Goal: Task Accomplishment & Management: Manage account settings

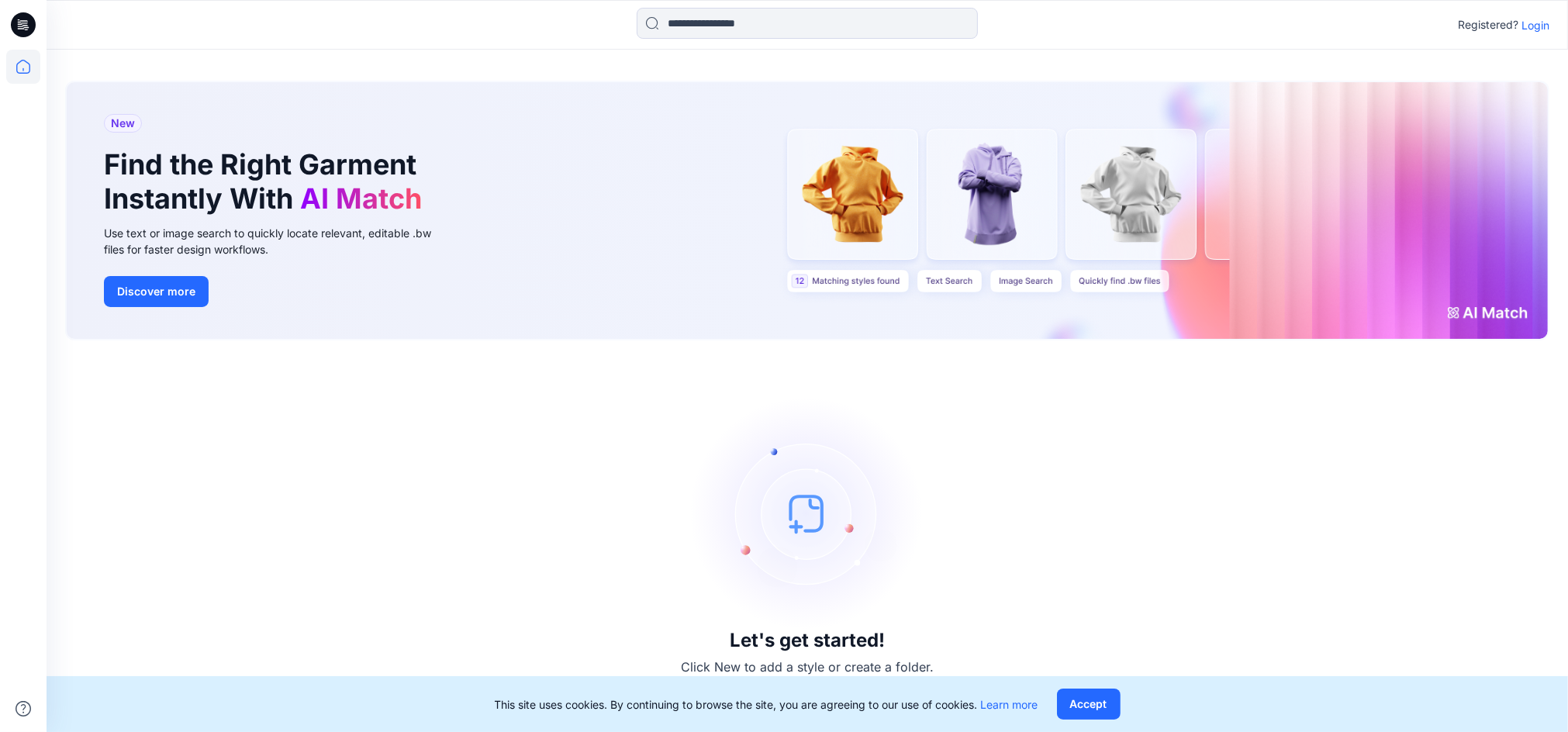
click at [1547, 23] on p "Login" at bounding box center [1534, 24] width 28 height 16
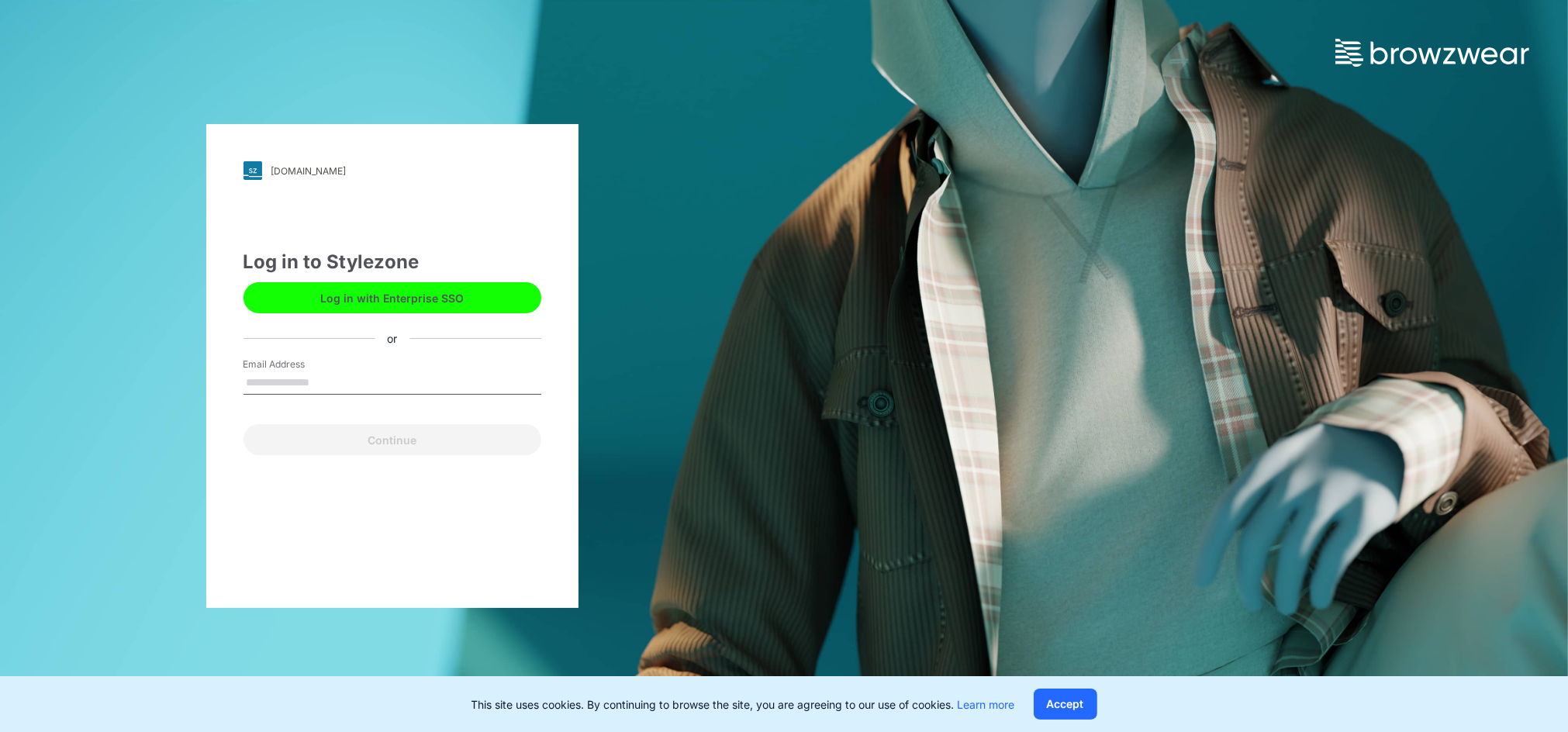
click at [388, 381] on input "Email Address" at bounding box center [392, 383] width 297 height 23
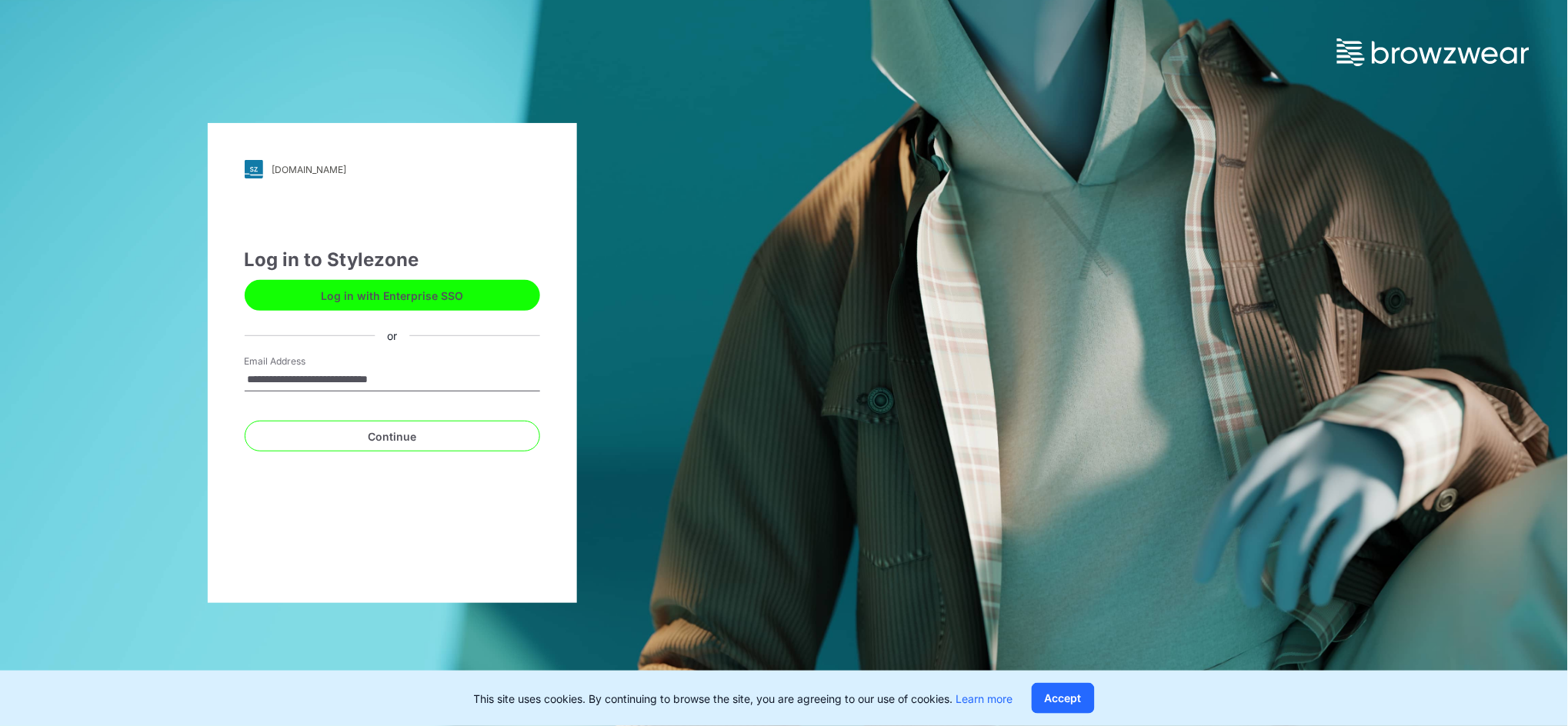
type input "**********"
click at [244, 420] on button "Continue" at bounding box center [391, 435] width 295 height 31
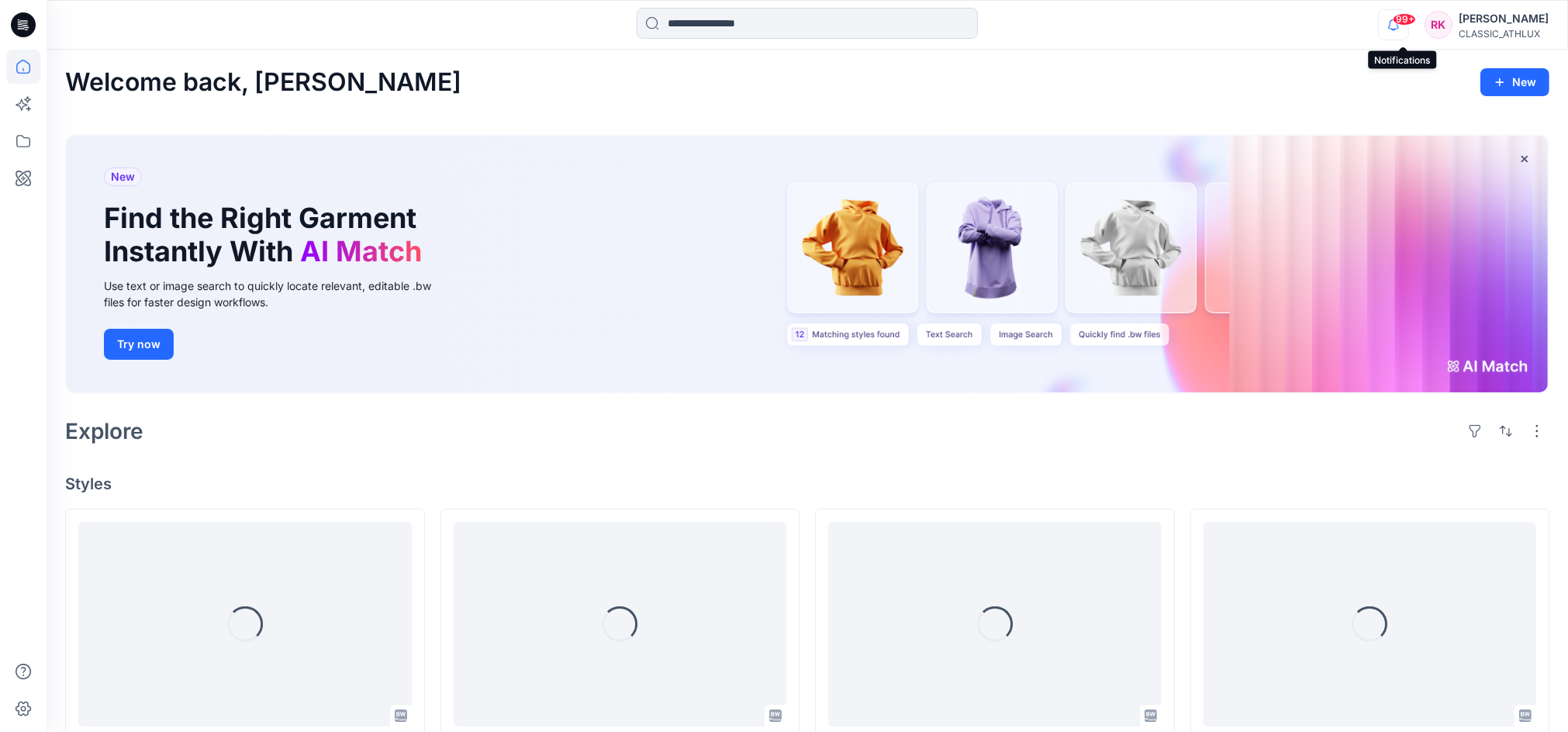
click at [1395, 29] on icon "button" at bounding box center [1394, 29] width 5 height 3
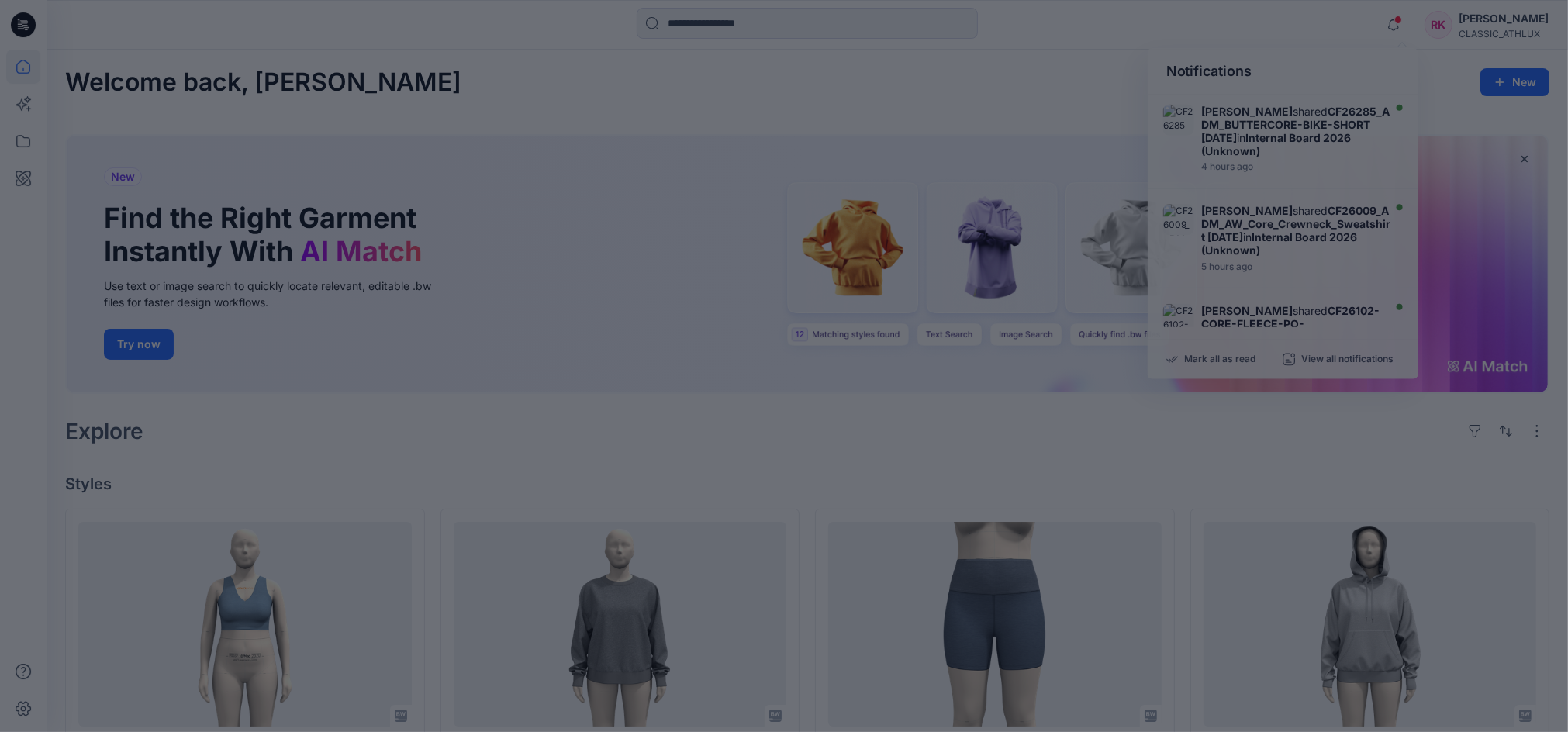
click at [903, 110] on div at bounding box center [784, 366] width 1568 height 732
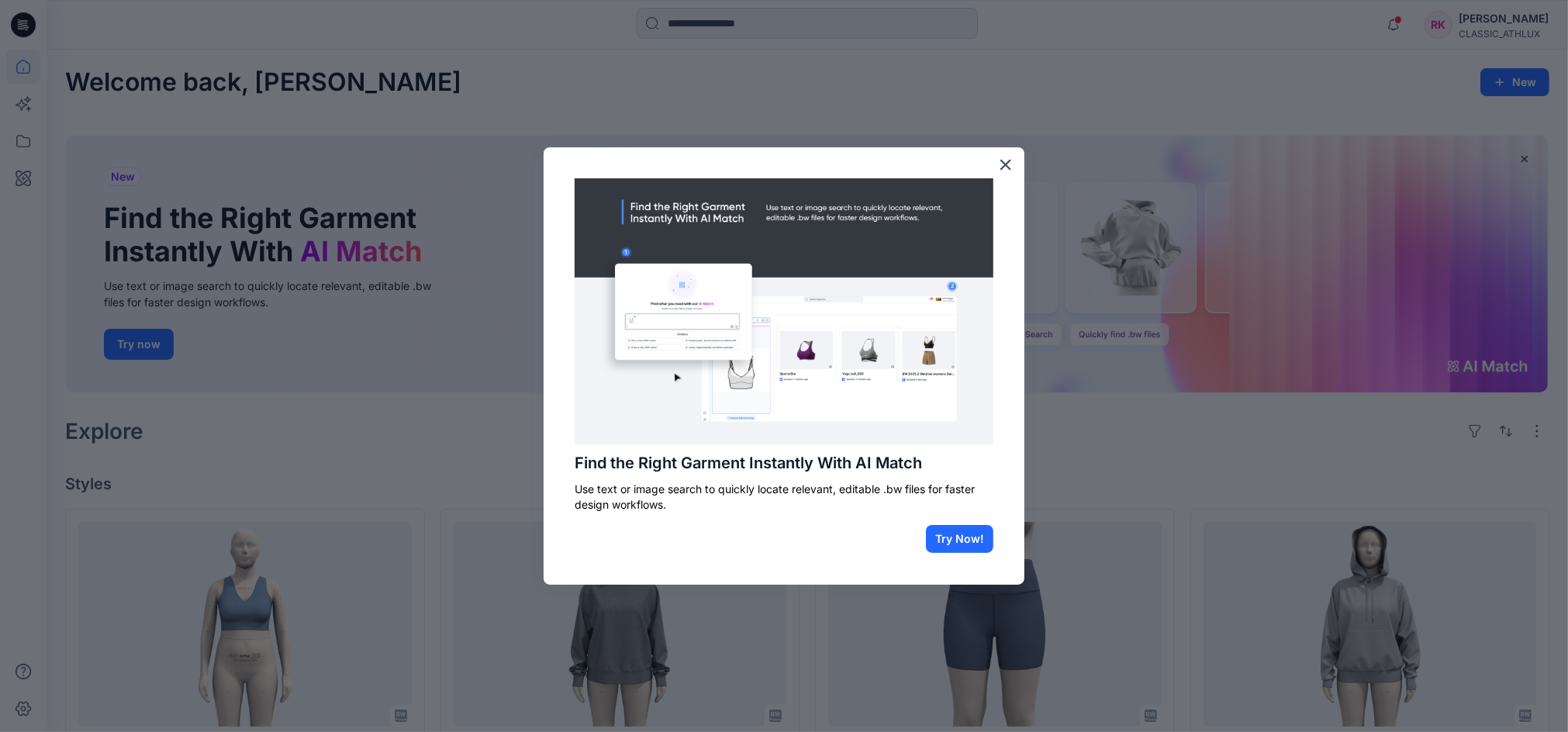
click at [1035, 48] on div at bounding box center [784, 366] width 1568 height 732
click at [1002, 157] on button "×" at bounding box center [1005, 164] width 15 height 25
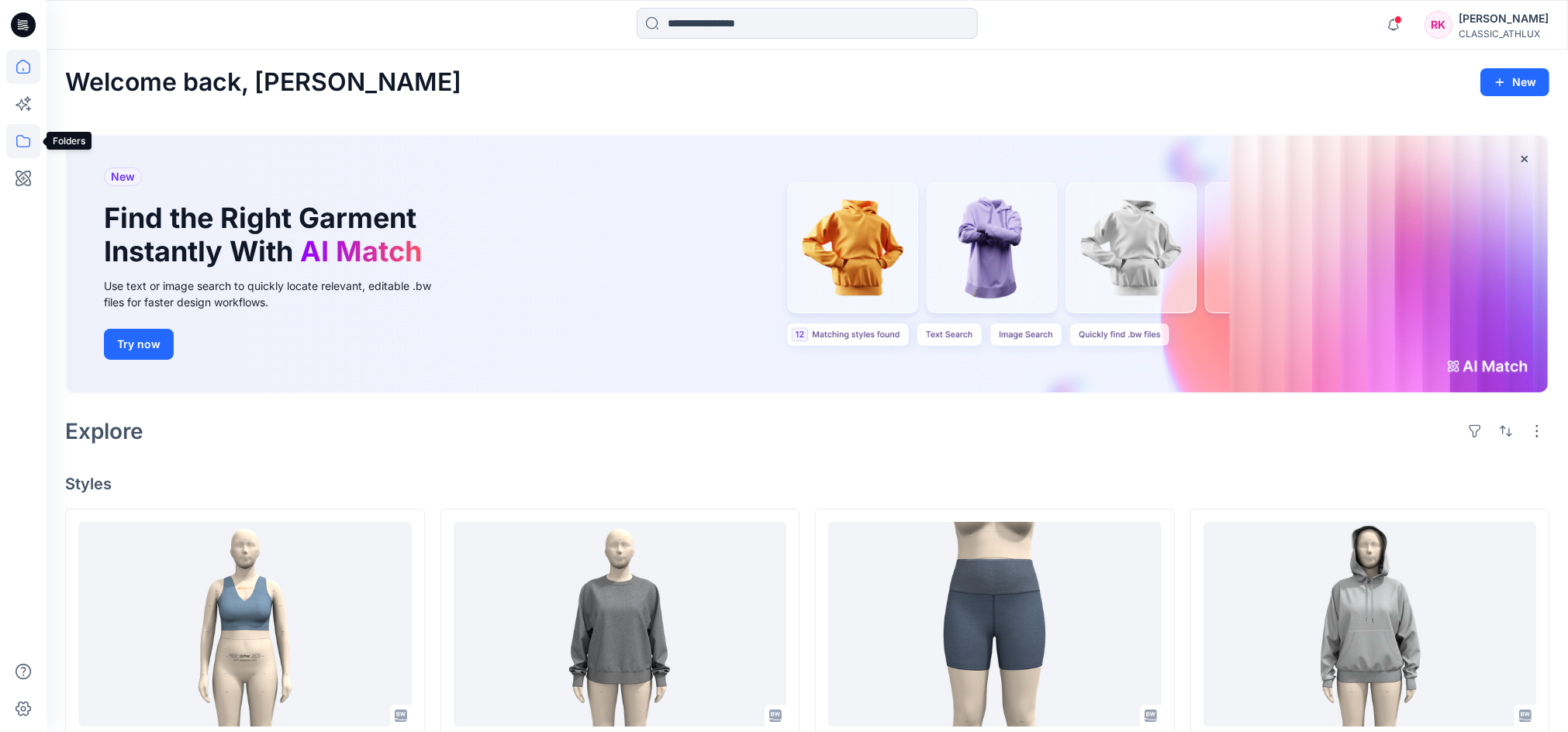
click at [29, 140] on icon at bounding box center [23, 141] width 14 height 13
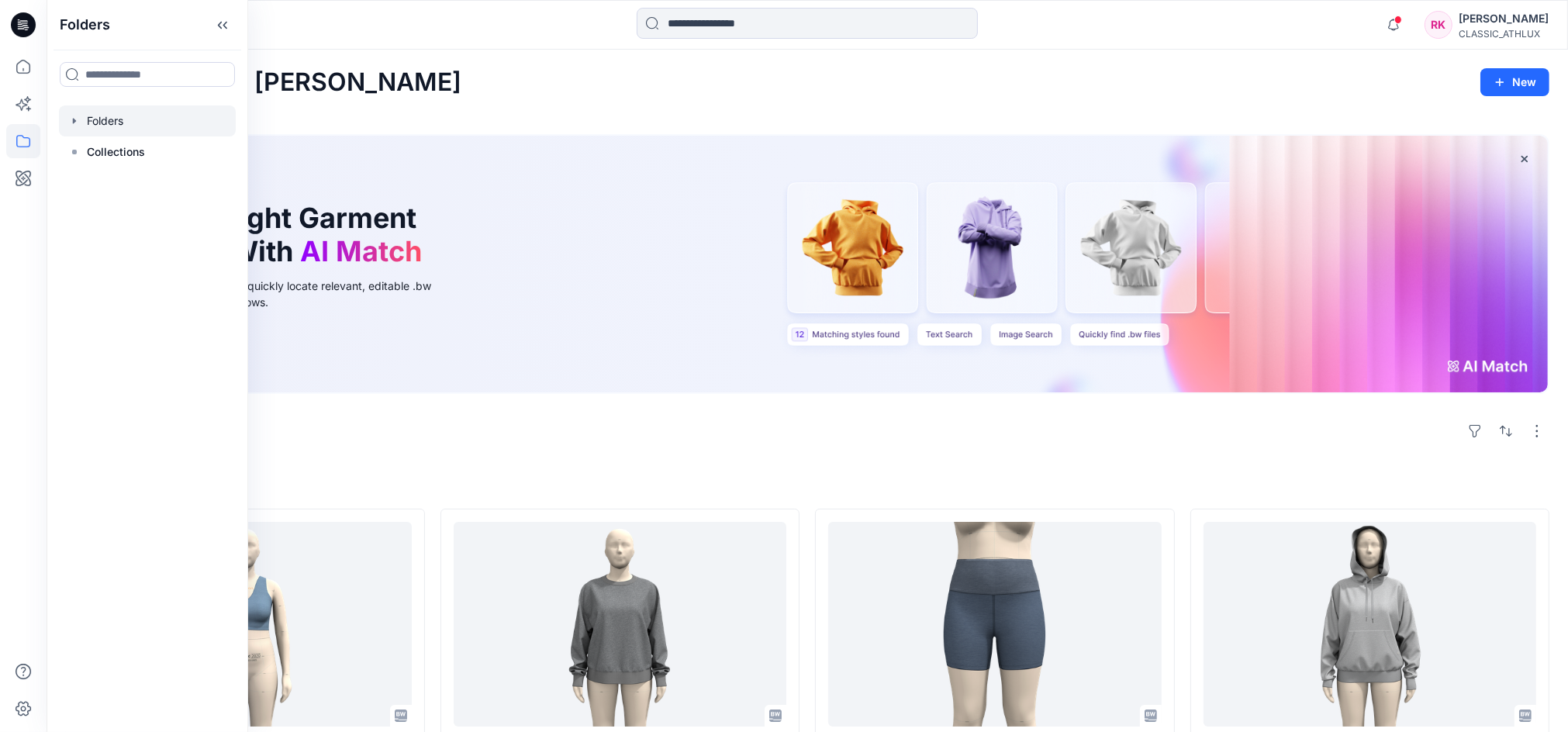
click at [124, 131] on div at bounding box center [147, 121] width 177 height 31
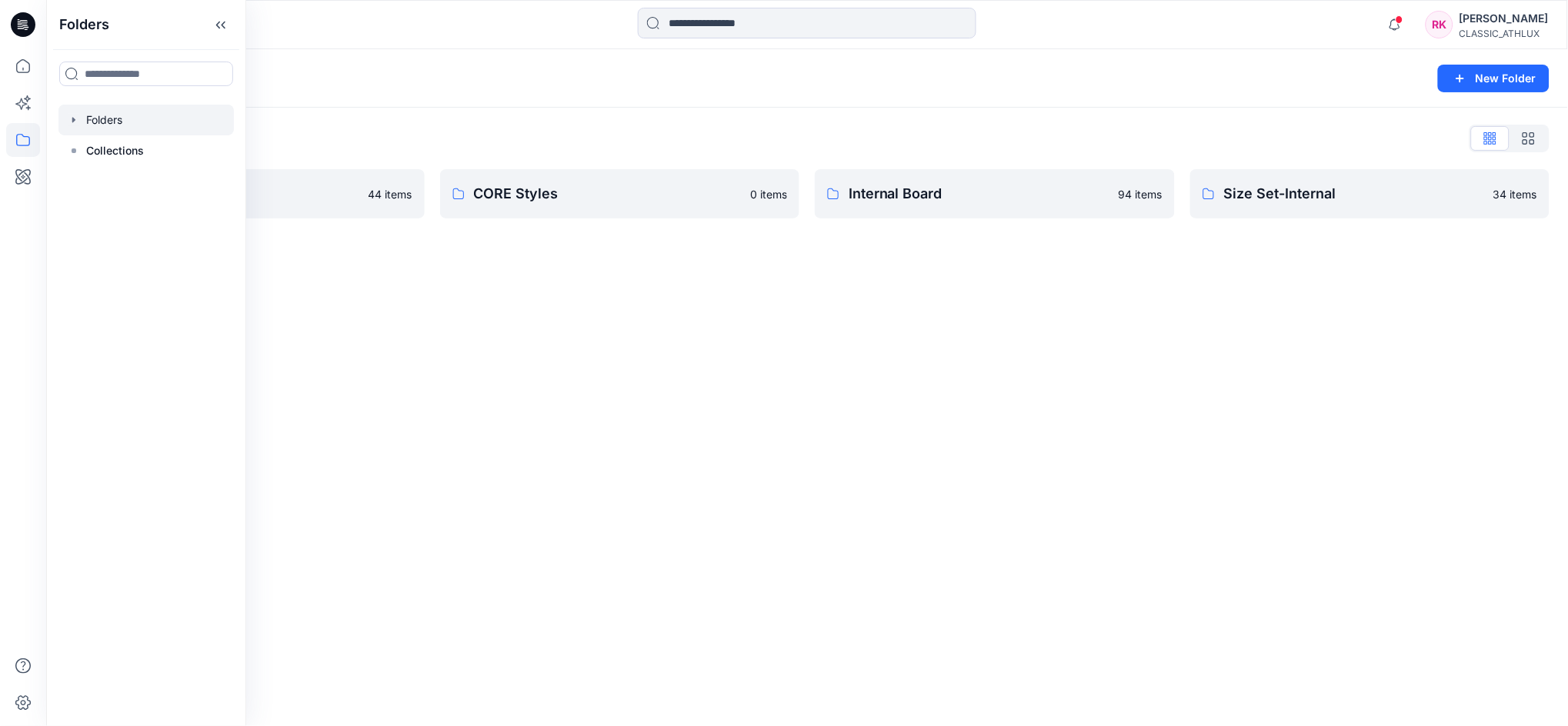
click at [74, 124] on icon "button" at bounding box center [73, 120] width 12 height 12
click at [140, 202] on div at bounding box center [145, 212] width 175 height 31
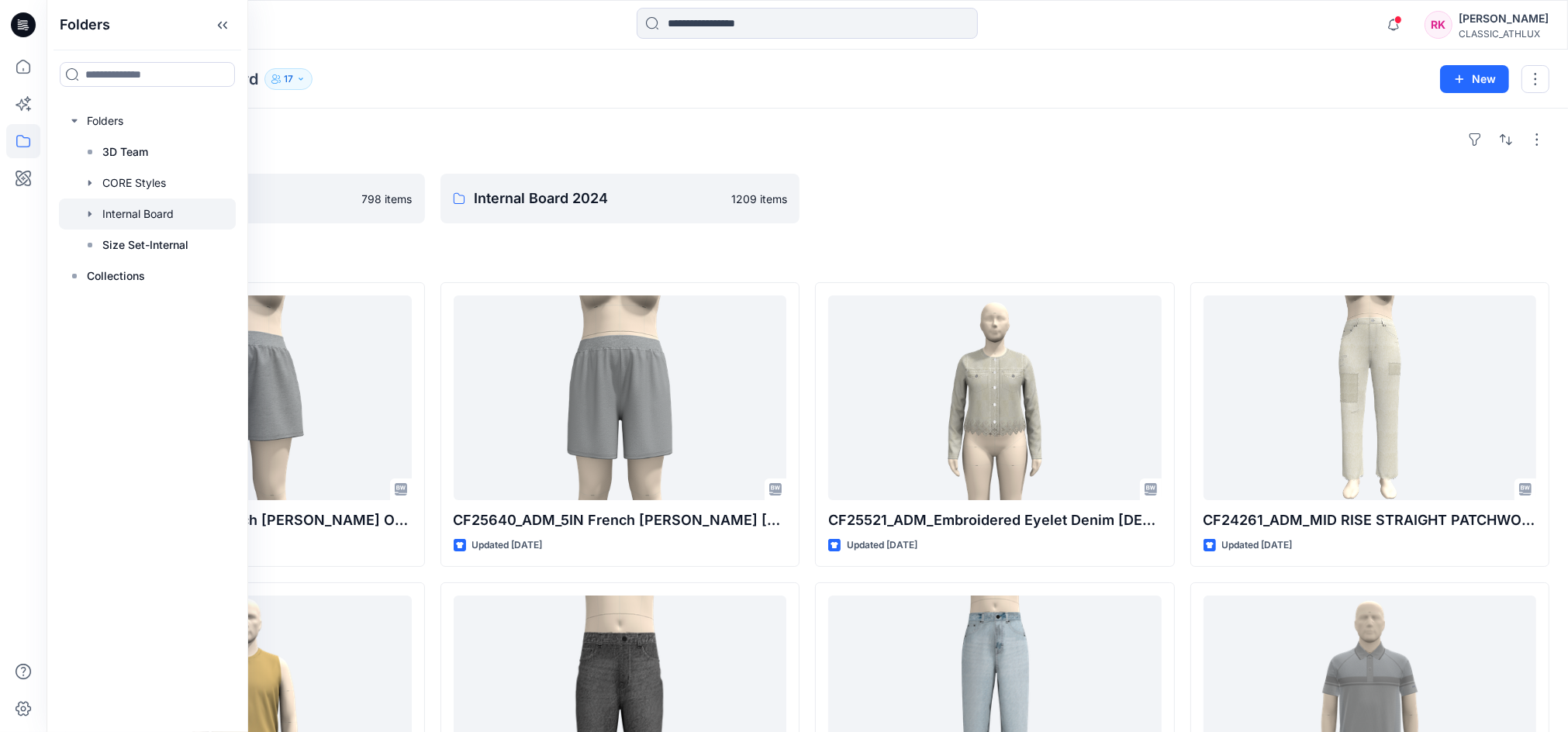
click at [965, 143] on div "Folders" at bounding box center [807, 140] width 1484 height 25
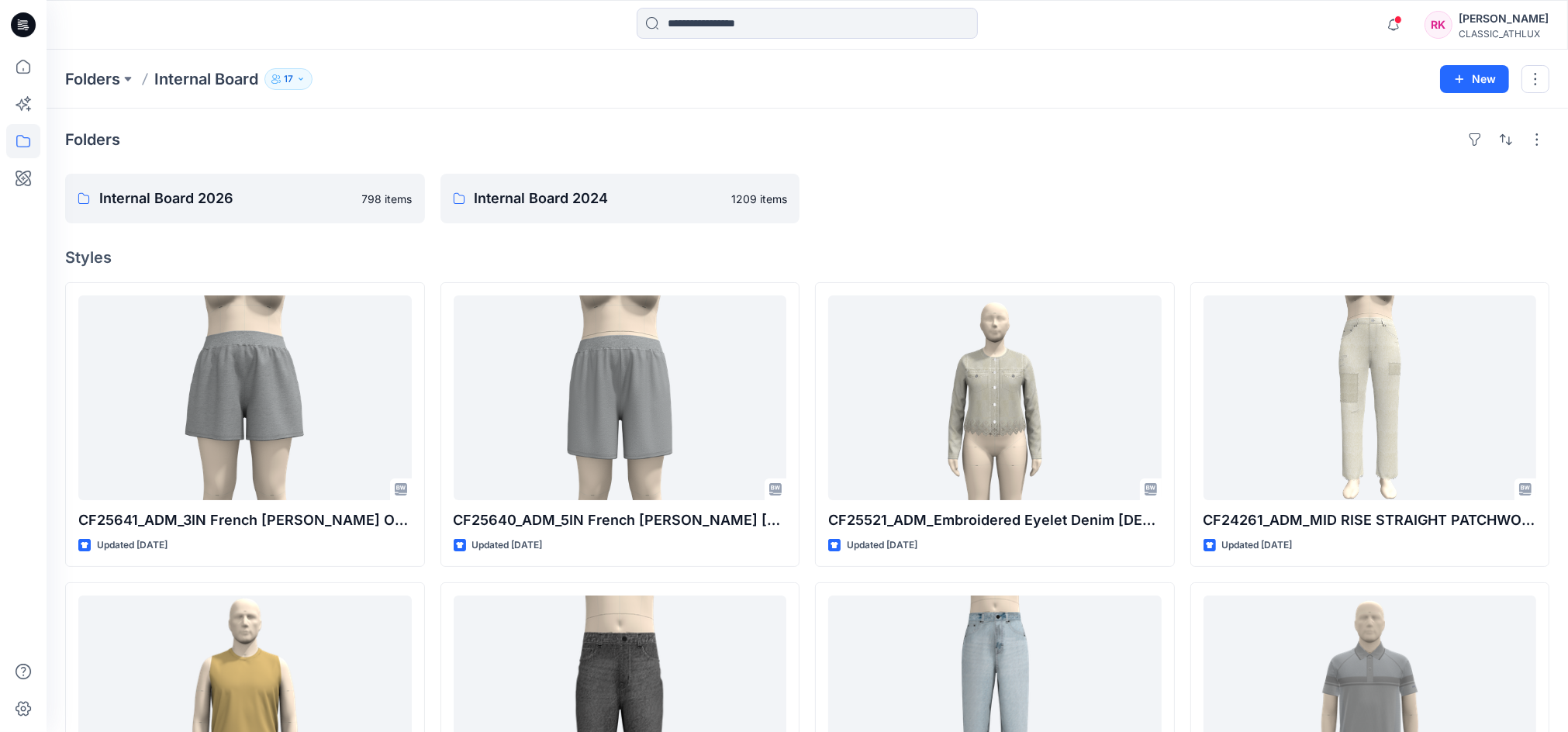
click at [296, 79] on button "17" at bounding box center [288, 79] width 48 height 22
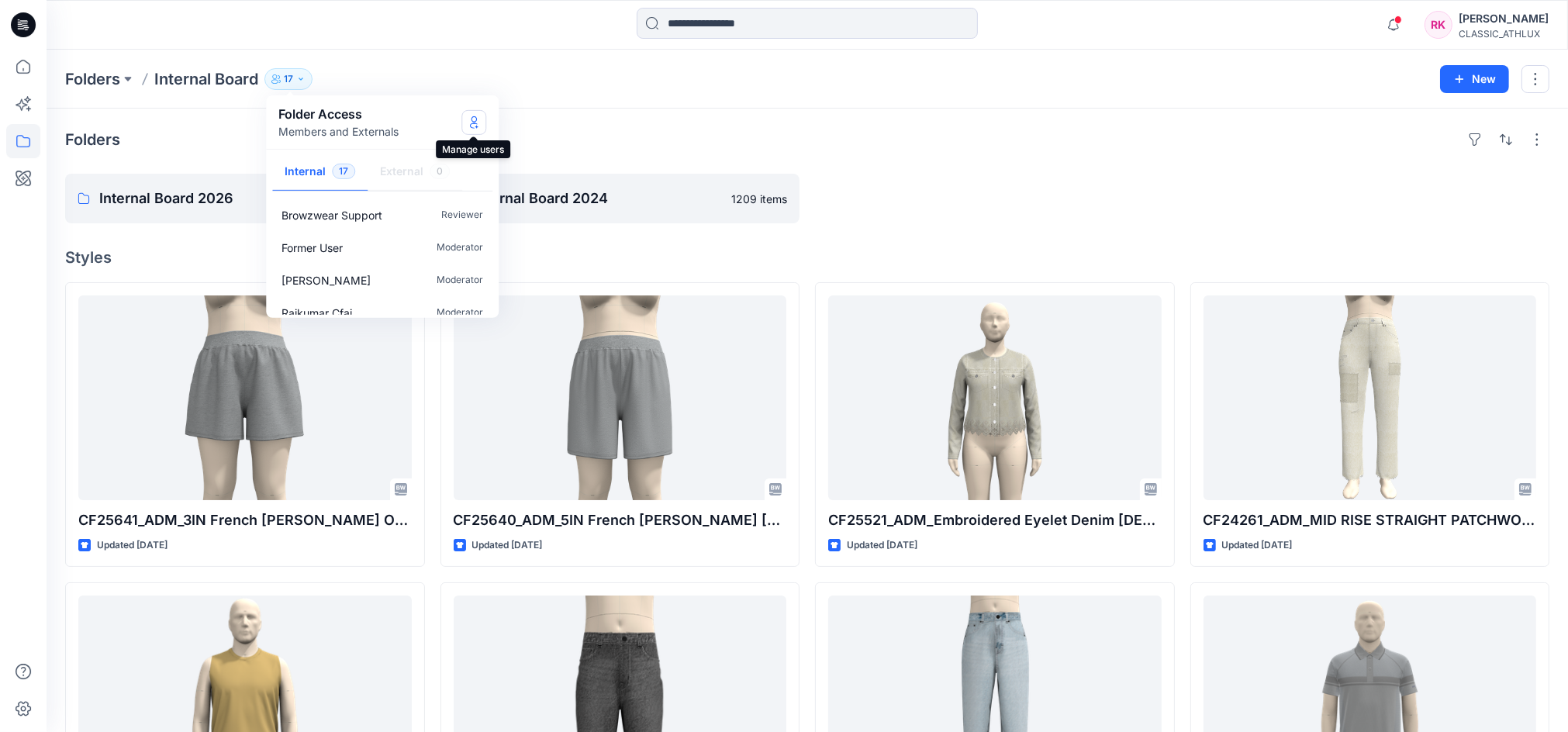
click at [473, 125] on icon "Manage Users" at bounding box center [473, 121] width 13 height 13
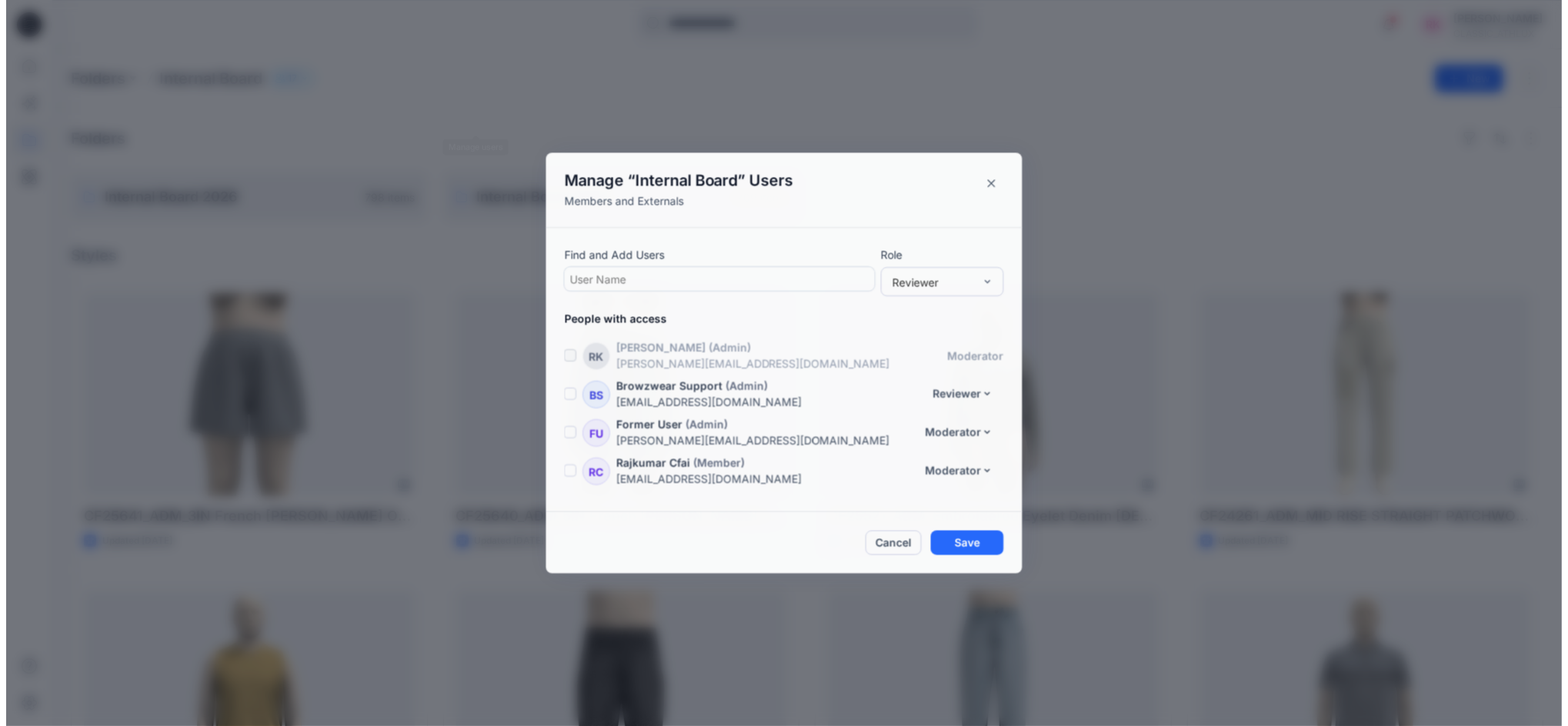
scroll to position [493, 0]
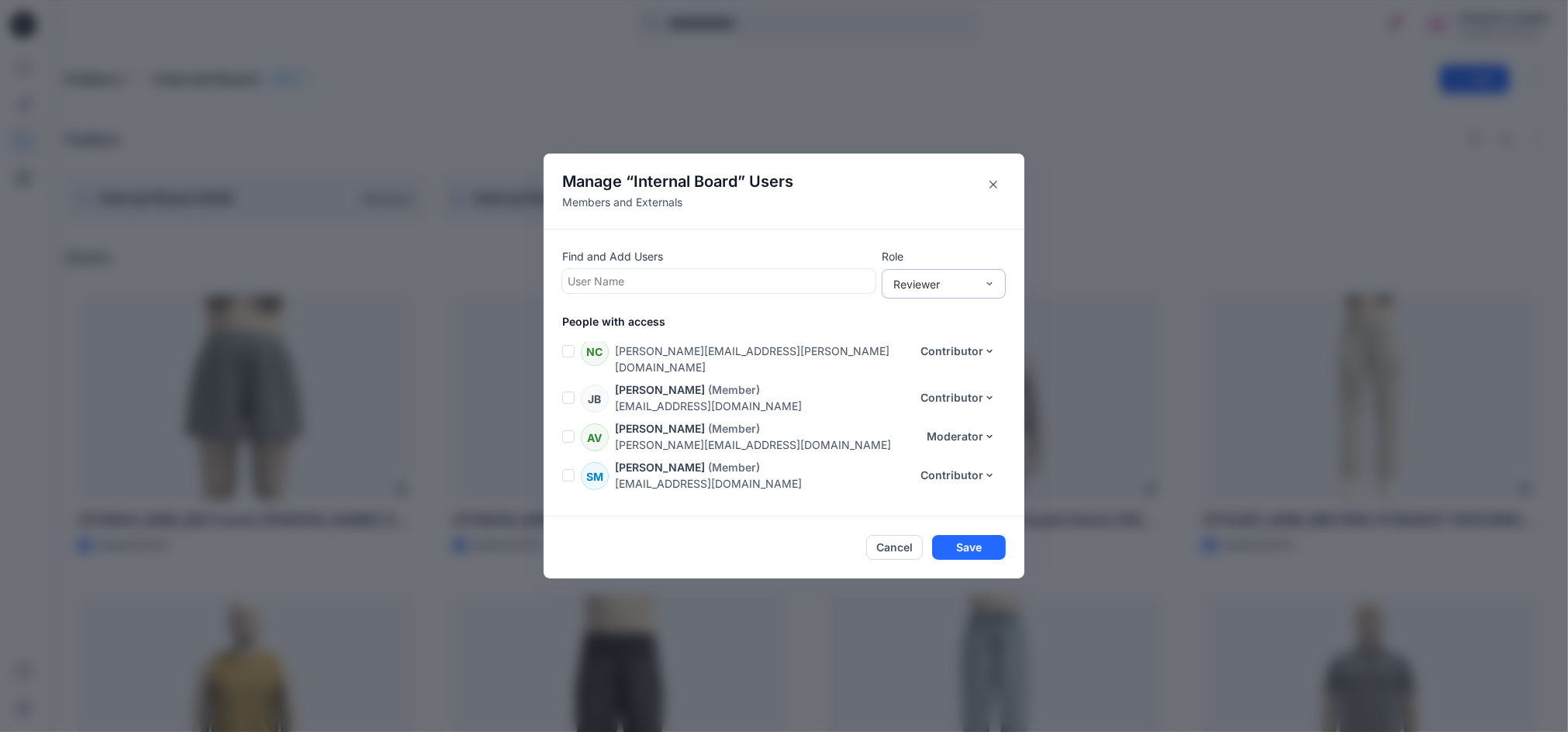
click at [983, 284] on div "Reviewer" at bounding box center [934, 284] width 98 height 16
click at [948, 335] on div "Contributor" at bounding box center [943, 341] width 118 height 27
click at [912, 315] on div "Reviewer" at bounding box center [943, 313] width 118 height 27
click at [652, 276] on div at bounding box center [719, 281] width 302 height 19
click at [663, 284] on div at bounding box center [719, 281] width 302 height 19
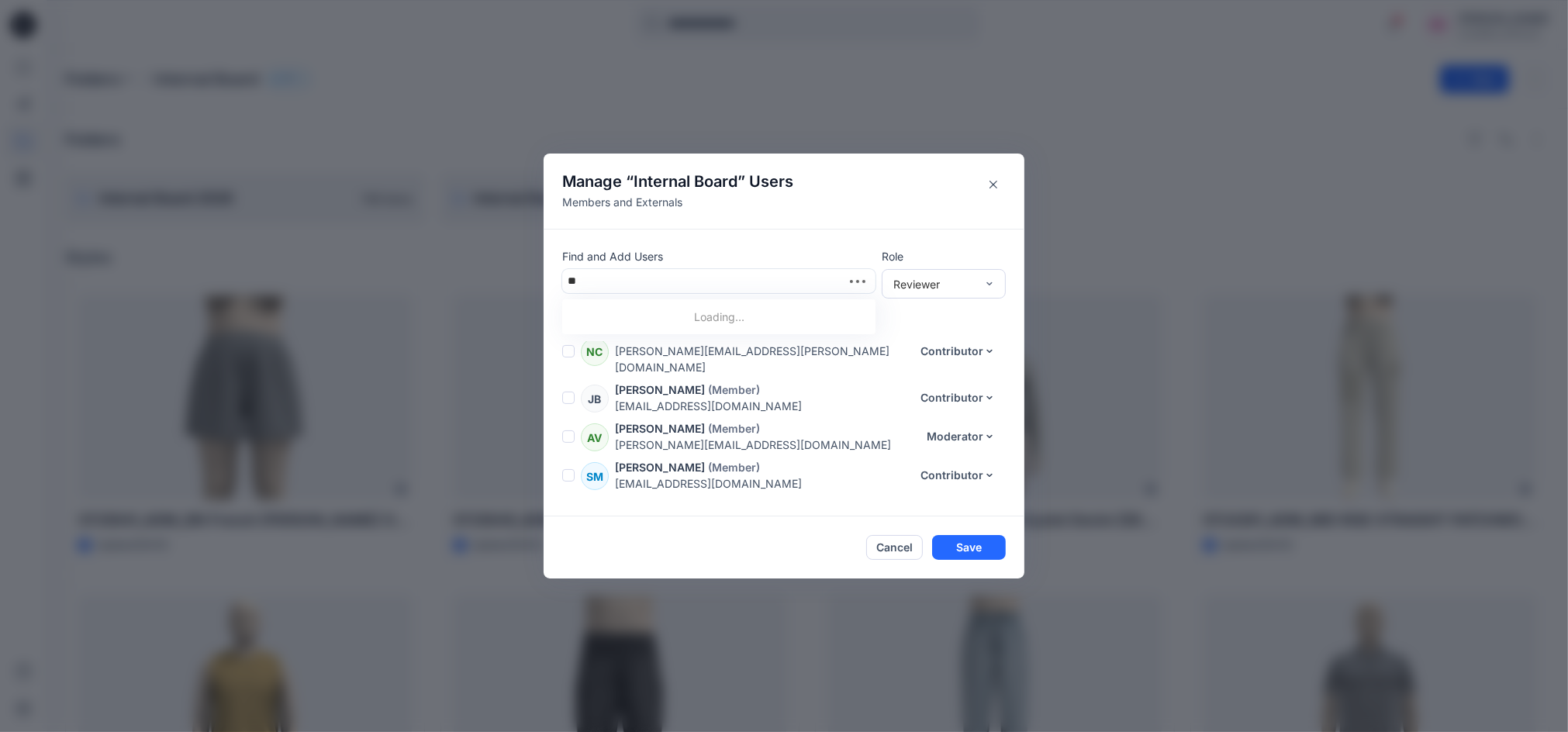
type input "***"
drag, startPoint x: 615, startPoint y: 276, endPoint x: 539, endPoint y: 289, distance: 77.1
click at [539, 289] on div "Manage “ Internal Board ” Users Members and Externals Find and Add Users User N…" at bounding box center [784, 366] width 1568 height 732
click at [893, 551] on button "Cancel" at bounding box center [895, 548] width 57 height 25
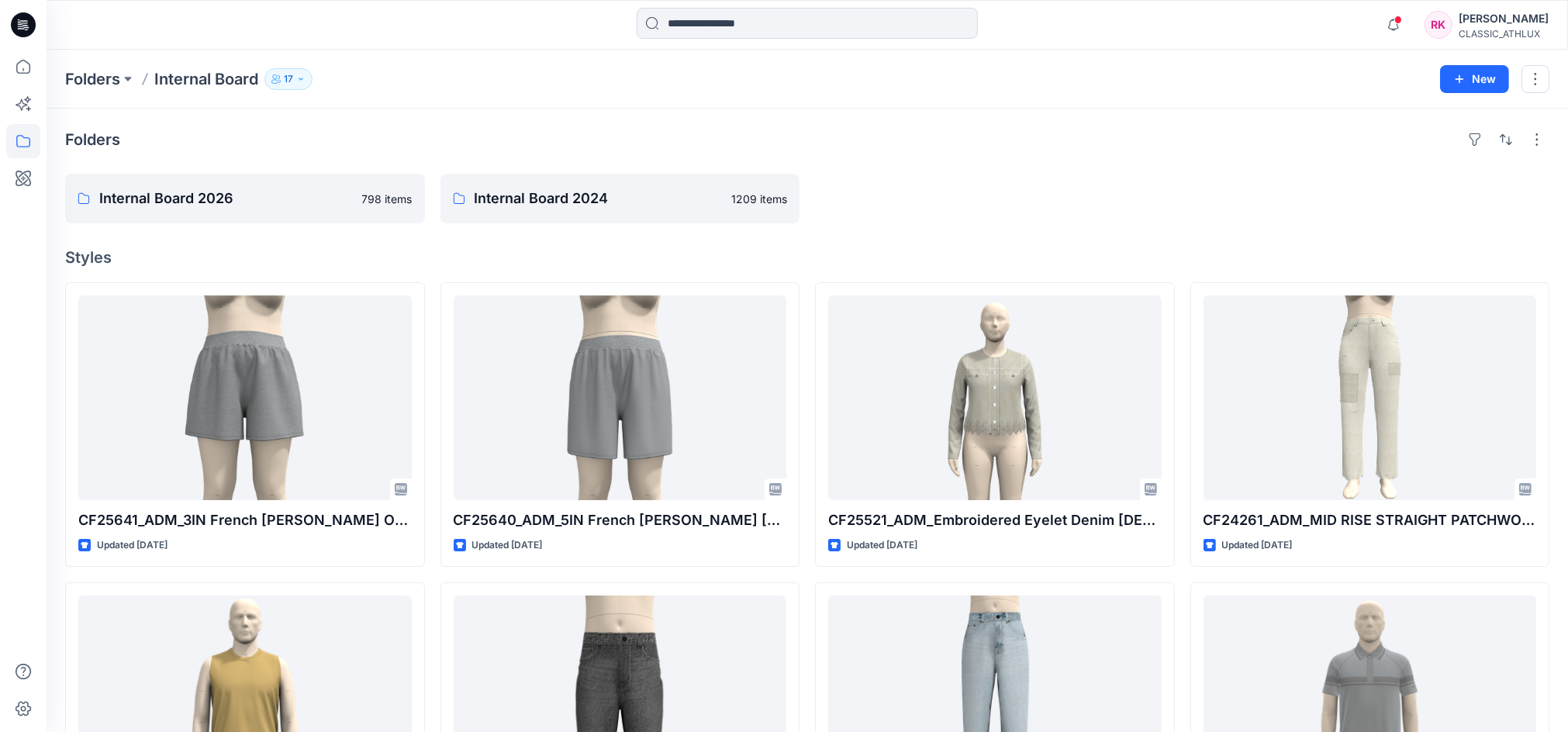
click at [300, 75] on icon "button" at bounding box center [301, 79] width 9 height 9
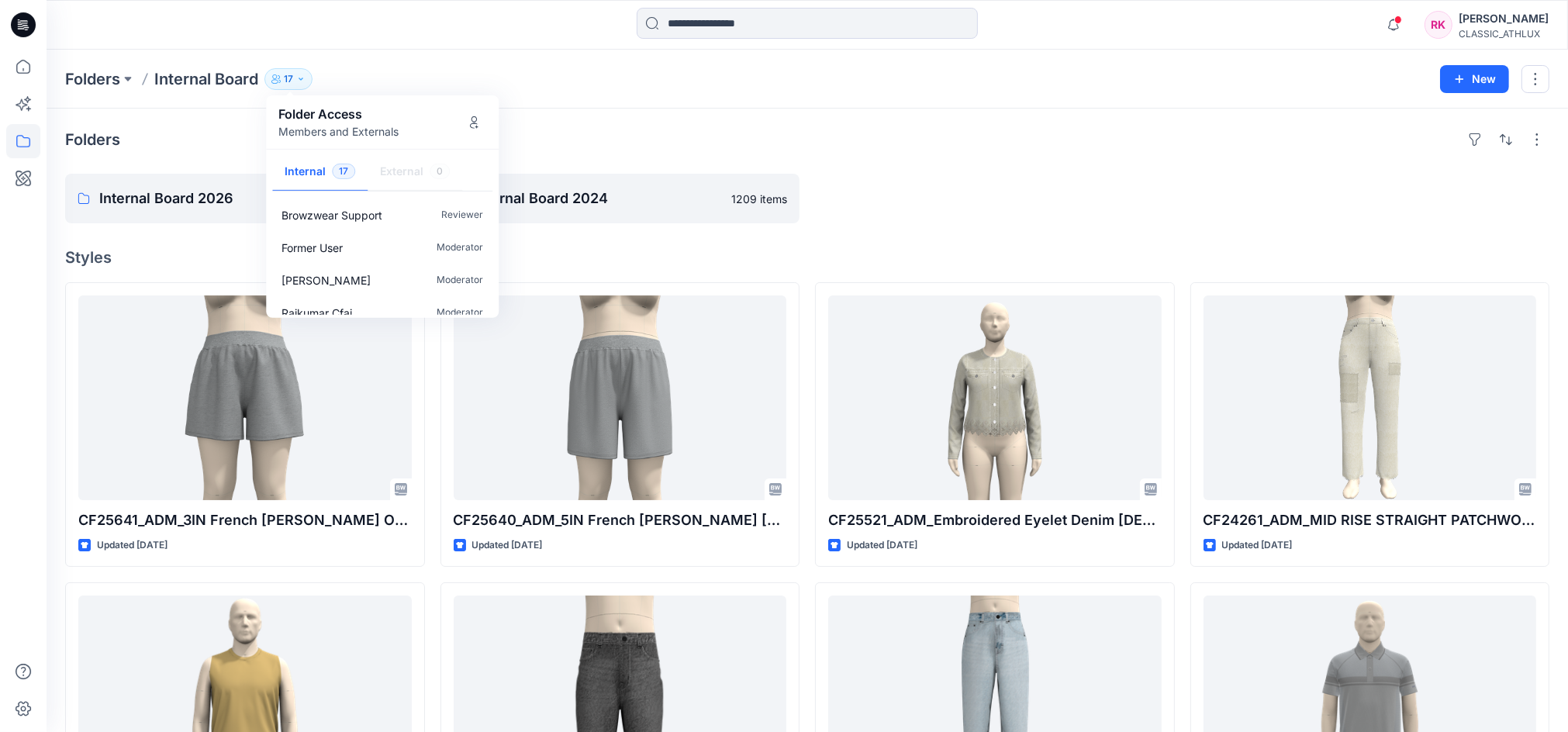
click at [381, 120] on p "Folder Access" at bounding box center [338, 114] width 120 height 18
click at [339, 120] on p "Folder Access" at bounding box center [338, 114] width 120 height 18
click at [1091, 122] on div "Folders Internal Board 2026 798 items Internal Board 2024 1209 items Styles CF2…" at bounding box center [807, 675] width 1521 height 1132
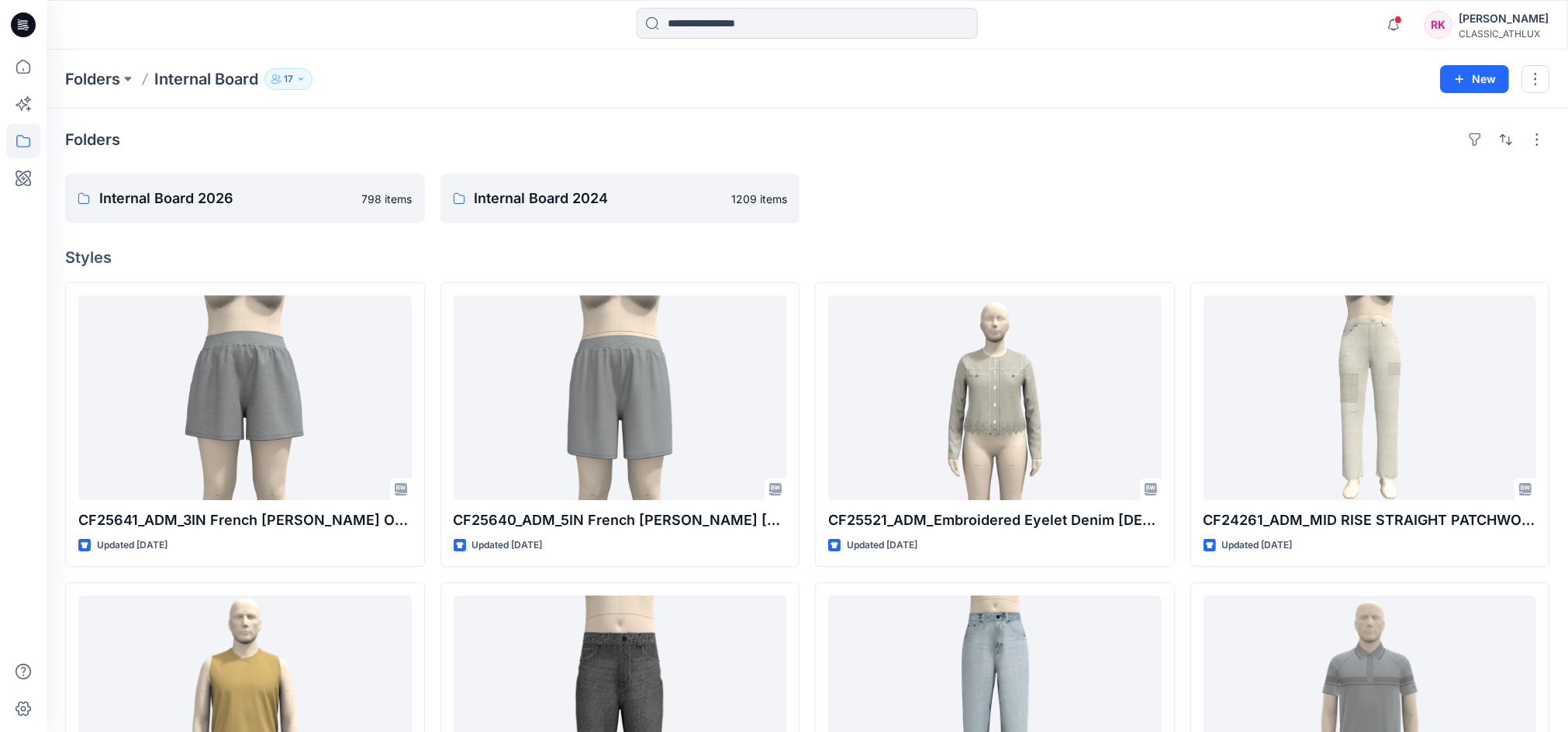
click at [1509, 26] on div "[PERSON_NAME]" at bounding box center [1503, 18] width 90 height 18
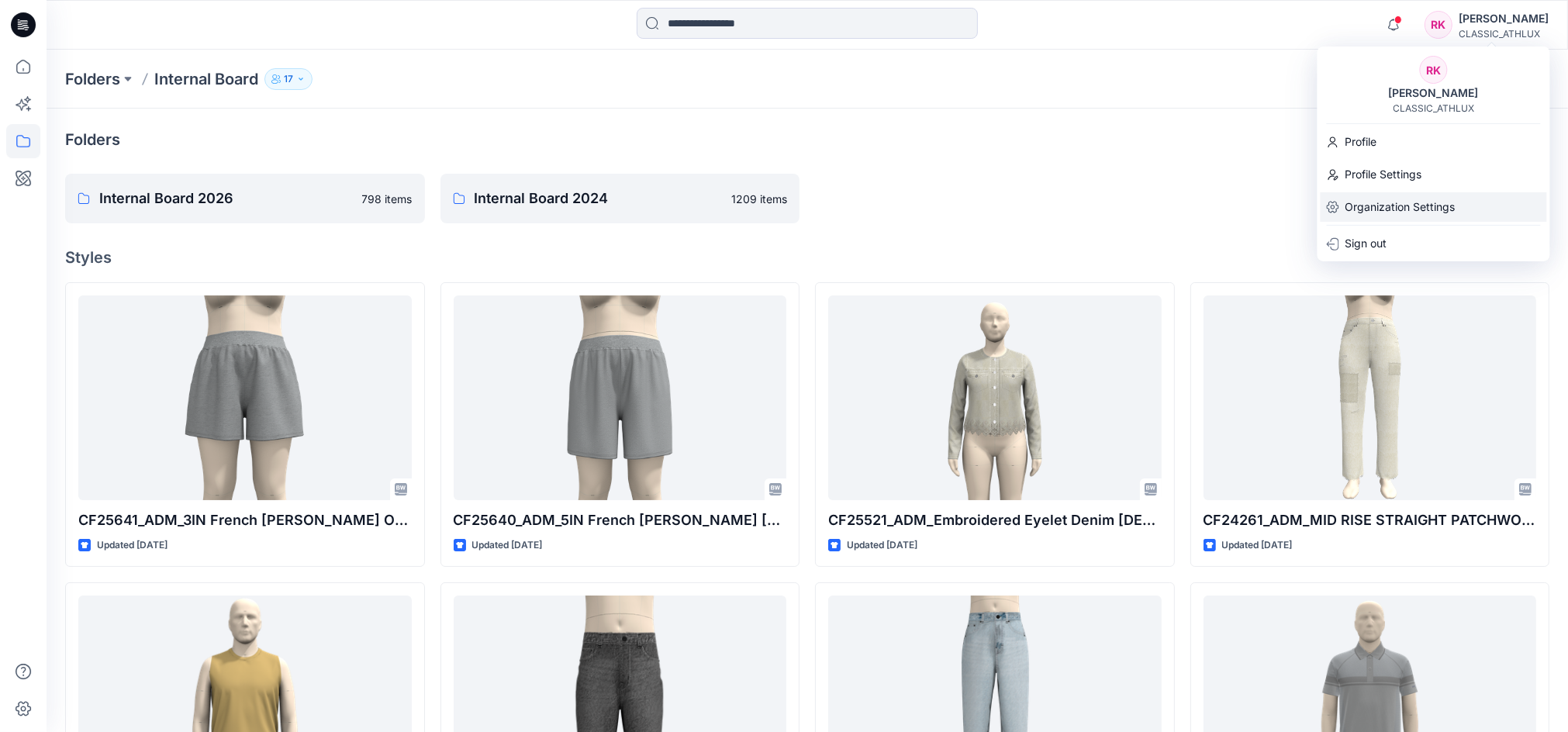
click at [1399, 202] on p "Organization Settings" at bounding box center [1400, 207] width 110 height 29
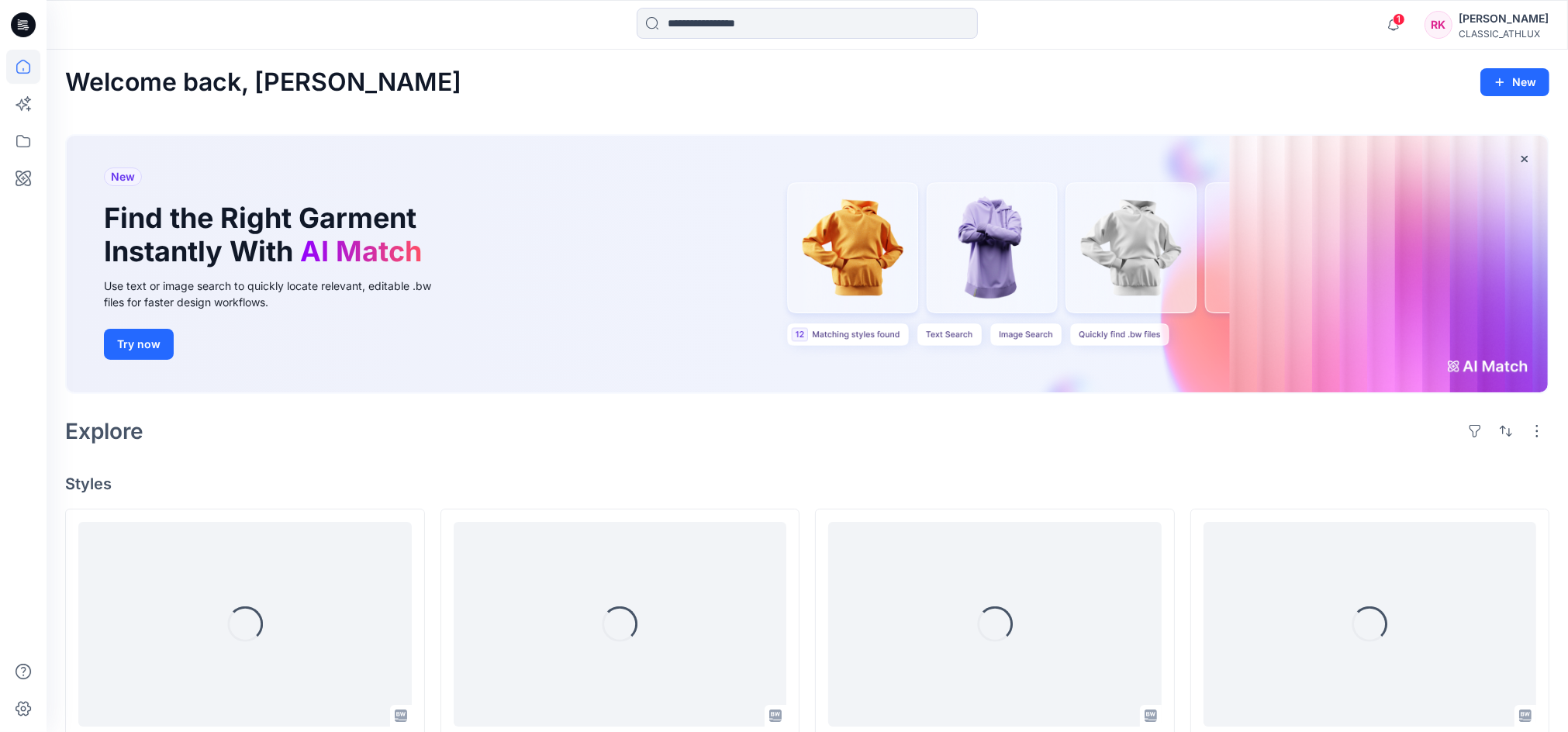
click at [1495, 22] on div "[PERSON_NAME]" at bounding box center [1503, 18] width 90 height 18
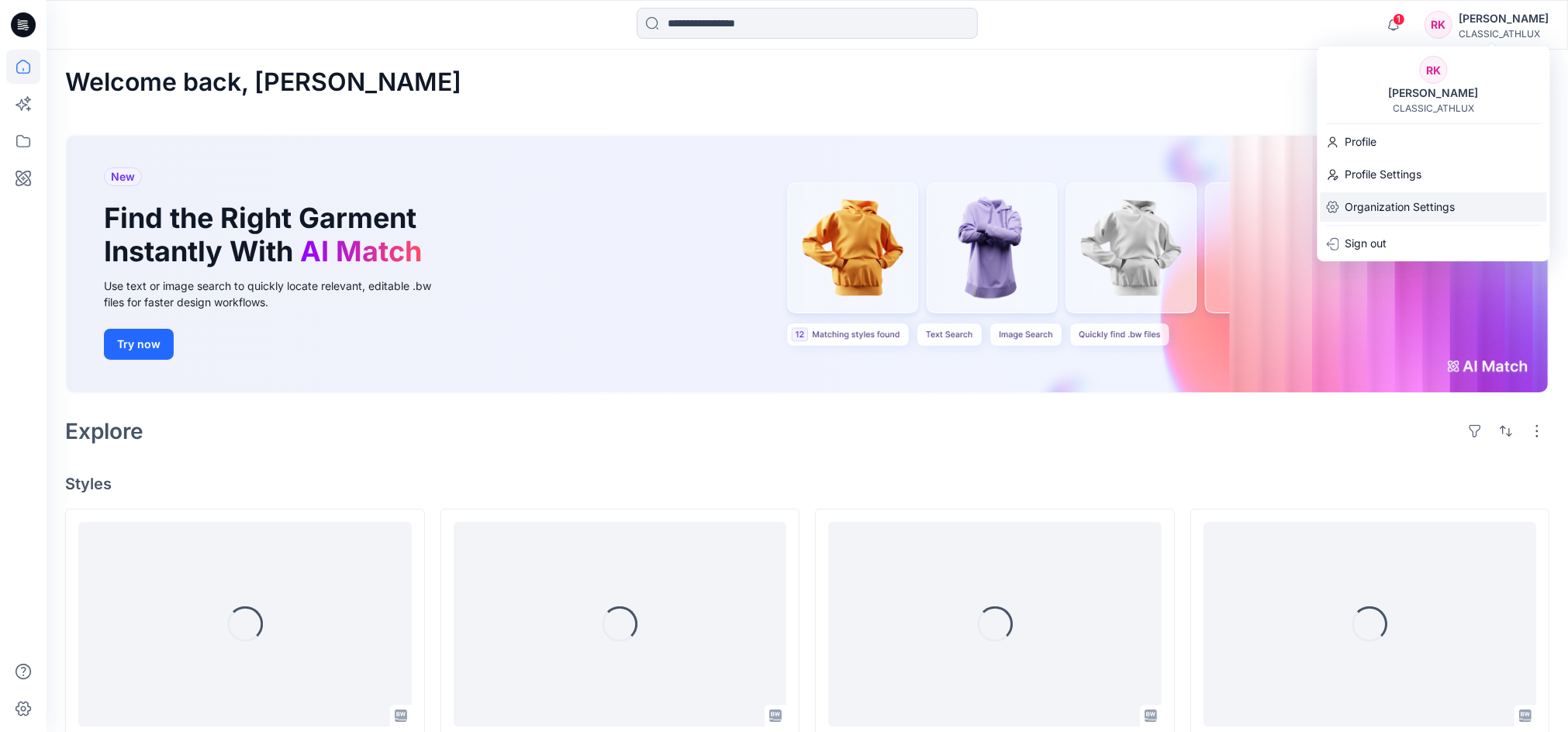
click at [1393, 206] on p "Organization Settings" at bounding box center [1400, 207] width 110 height 29
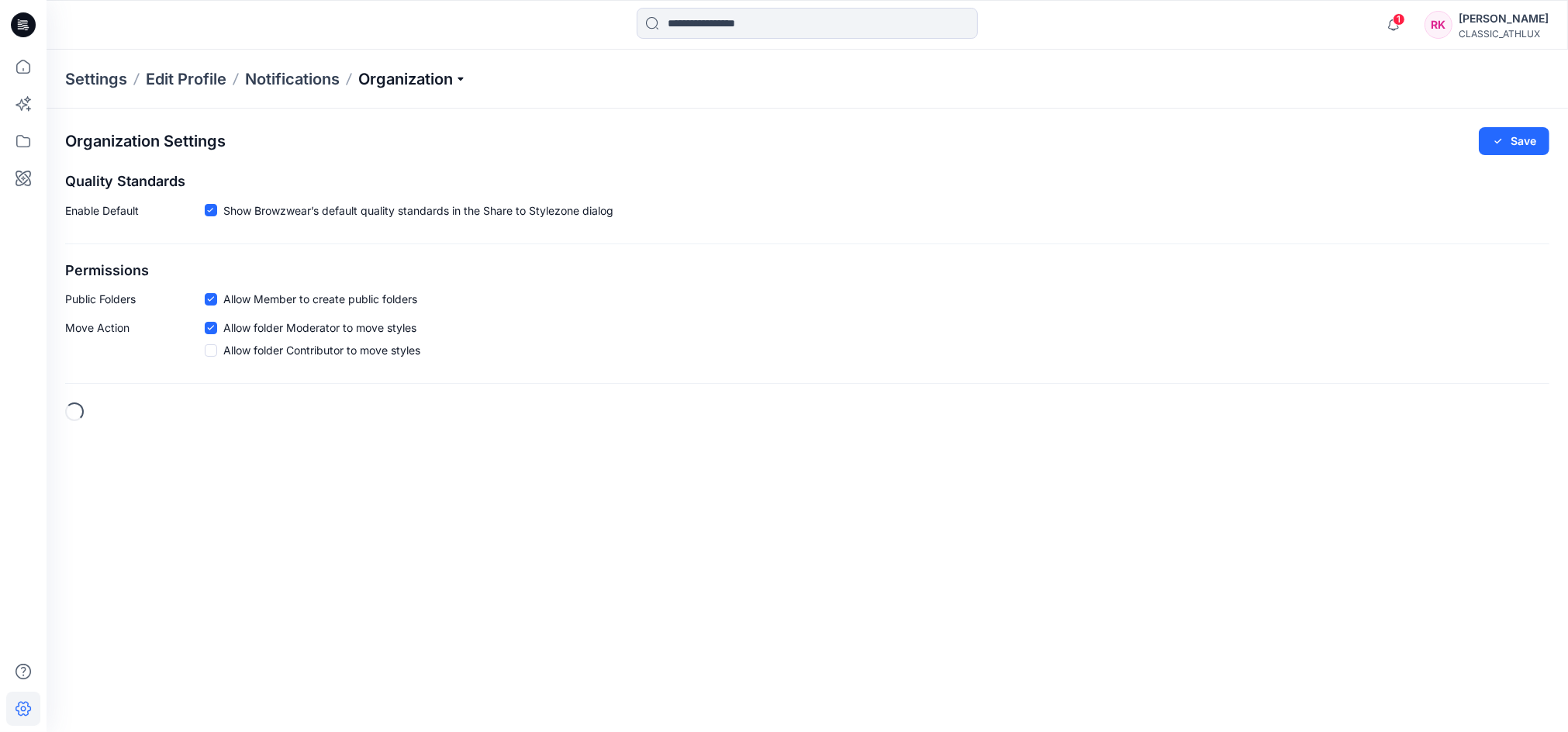
click at [461, 72] on p "Organization" at bounding box center [413, 79] width 109 height 22
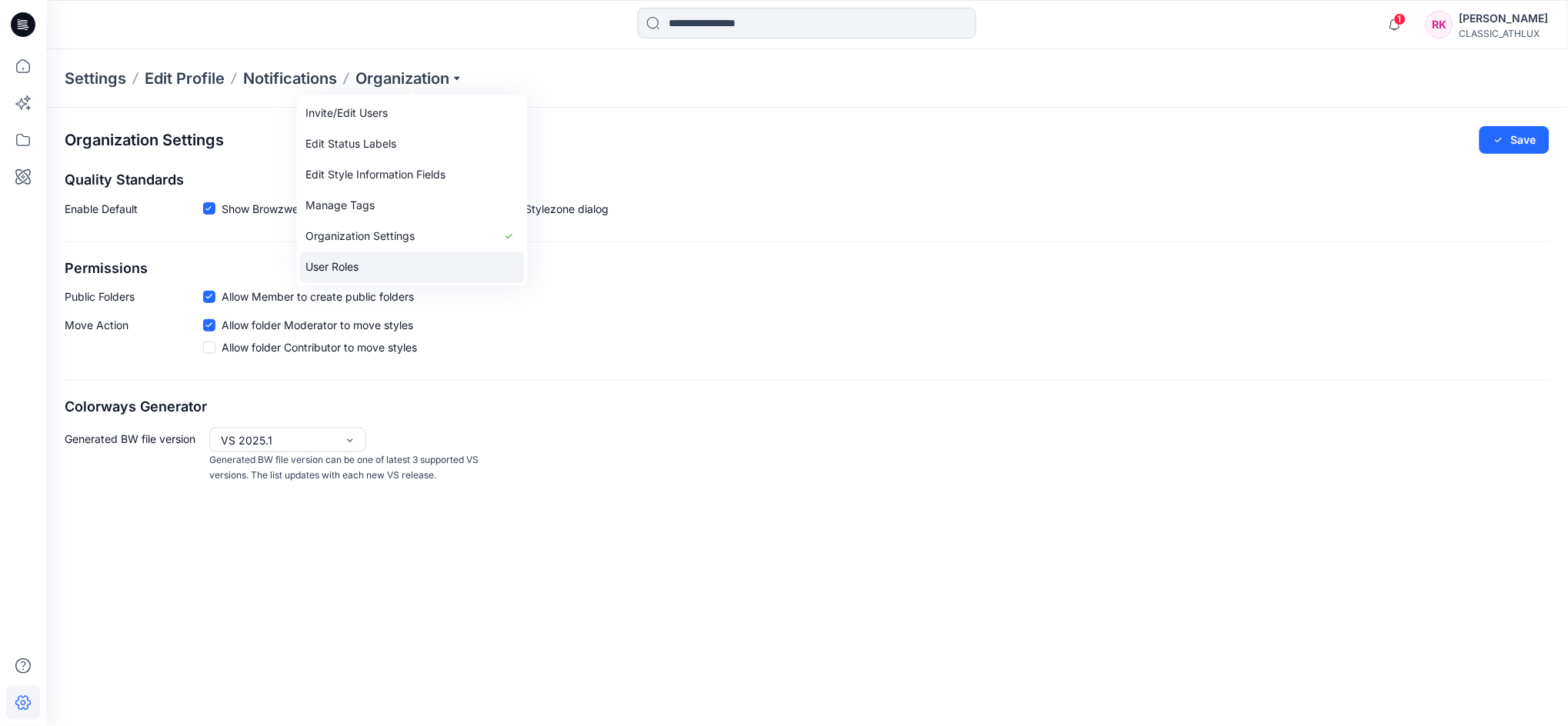
click at [365, 256] on link "User Roles" at bounding box center [412, 267] width 224 height 31
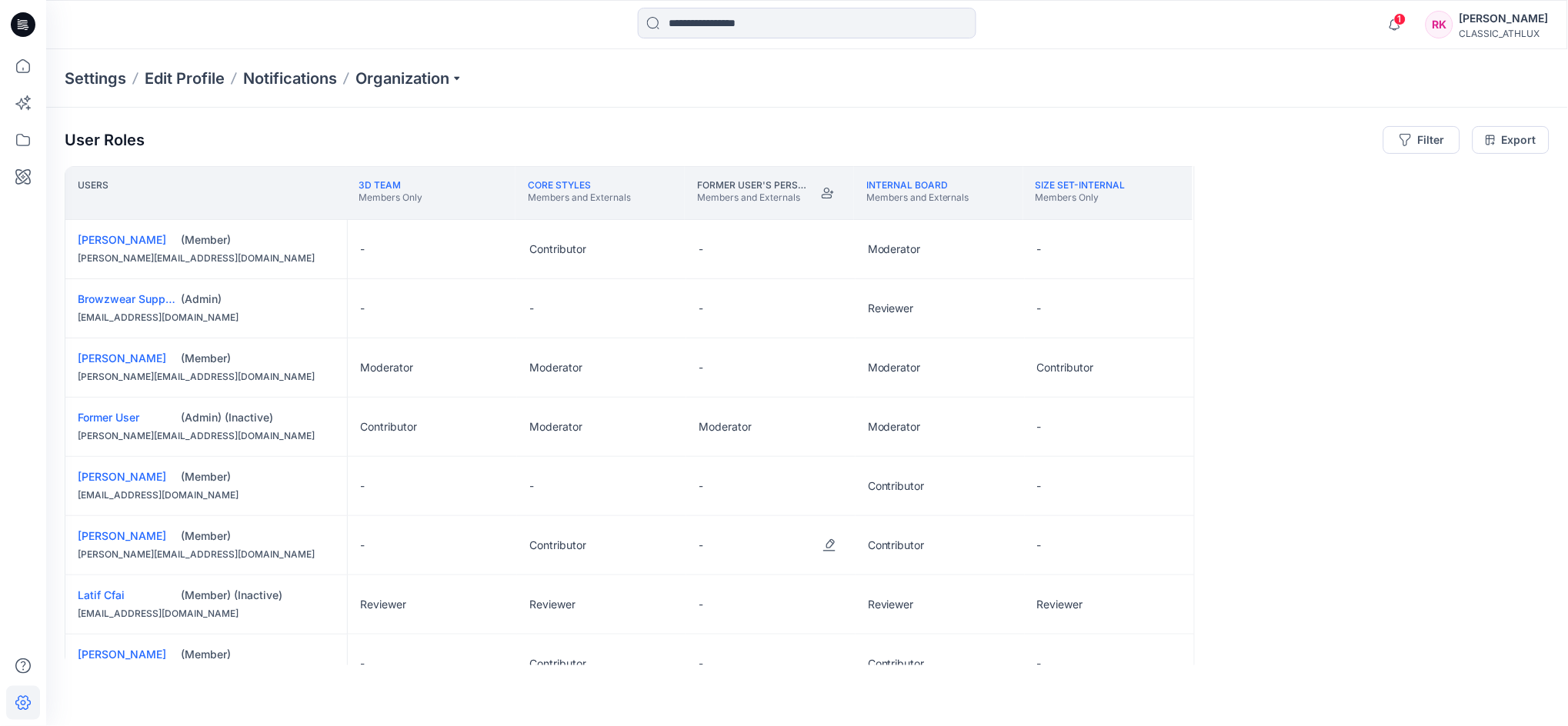
scroll to position [341, 0]
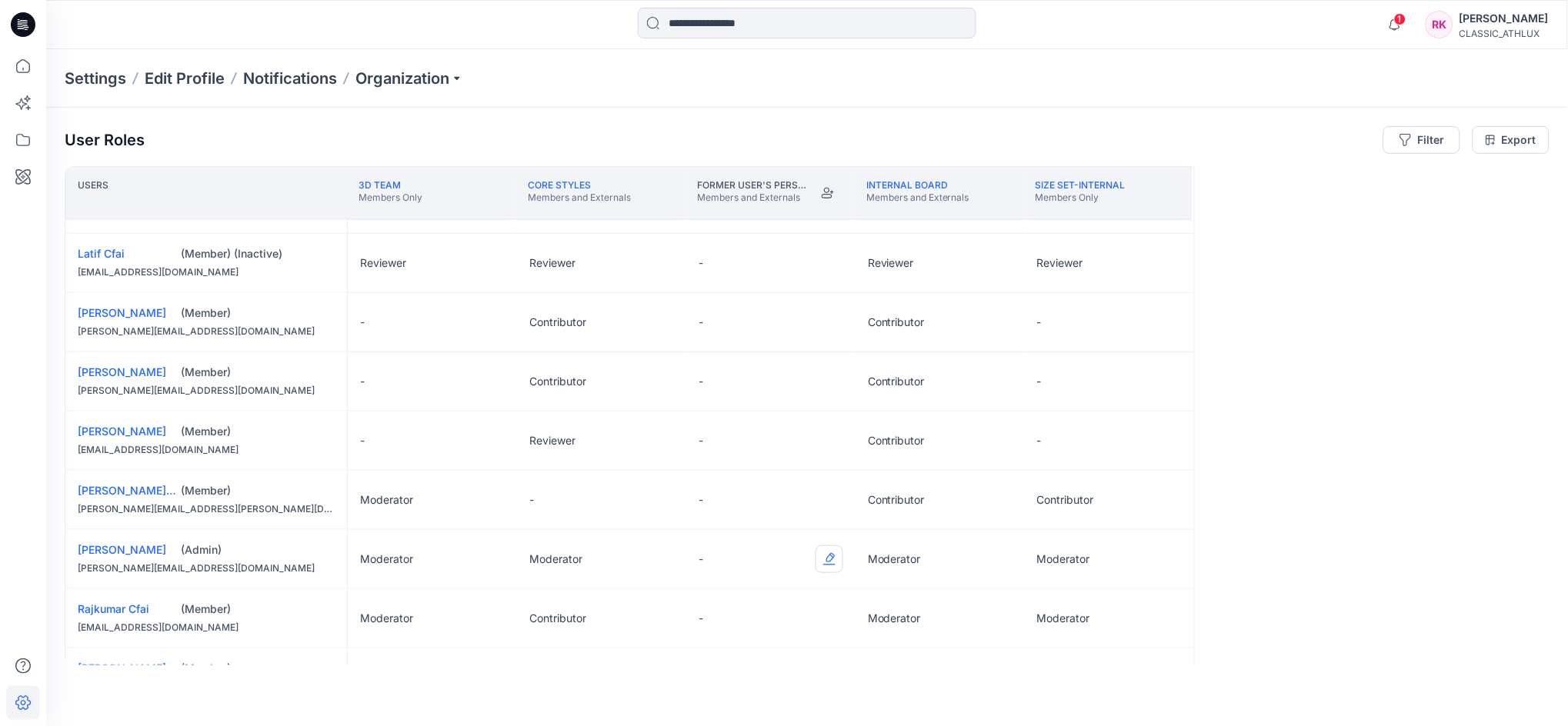
click at [827, 560] on button "Edit Role" at bounding box center [828, 558] width 27 height 27
click at [730, 677] on button "Moderator" at bounding box center [756, 679] width 166 height 27
click at [1339, 491] on div "Users 3D Team Members Only CORE Styles Members and Externals Former User's Pers…" at bounding box center [807, 415] width 1485 height 499
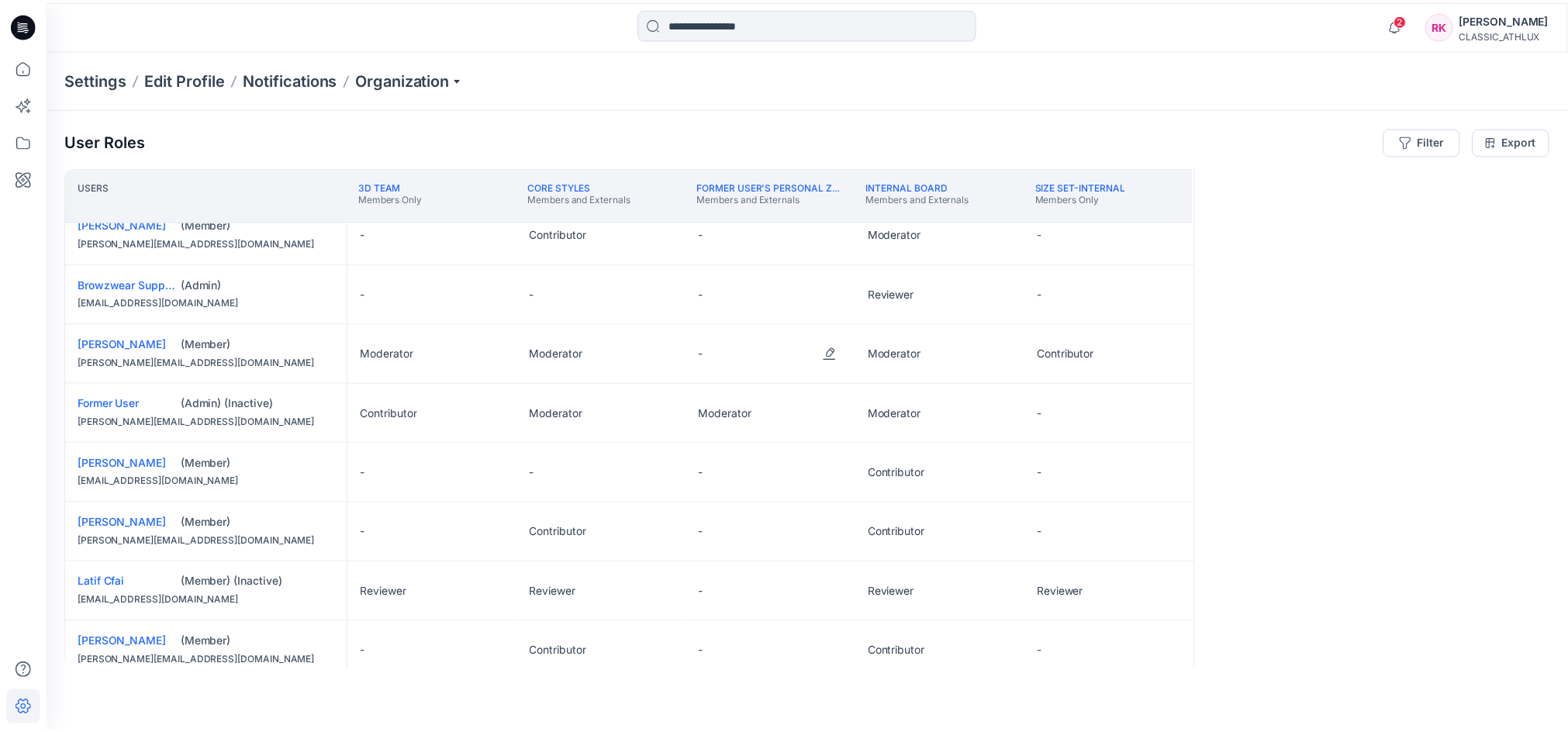
scroll to position [0, 0]
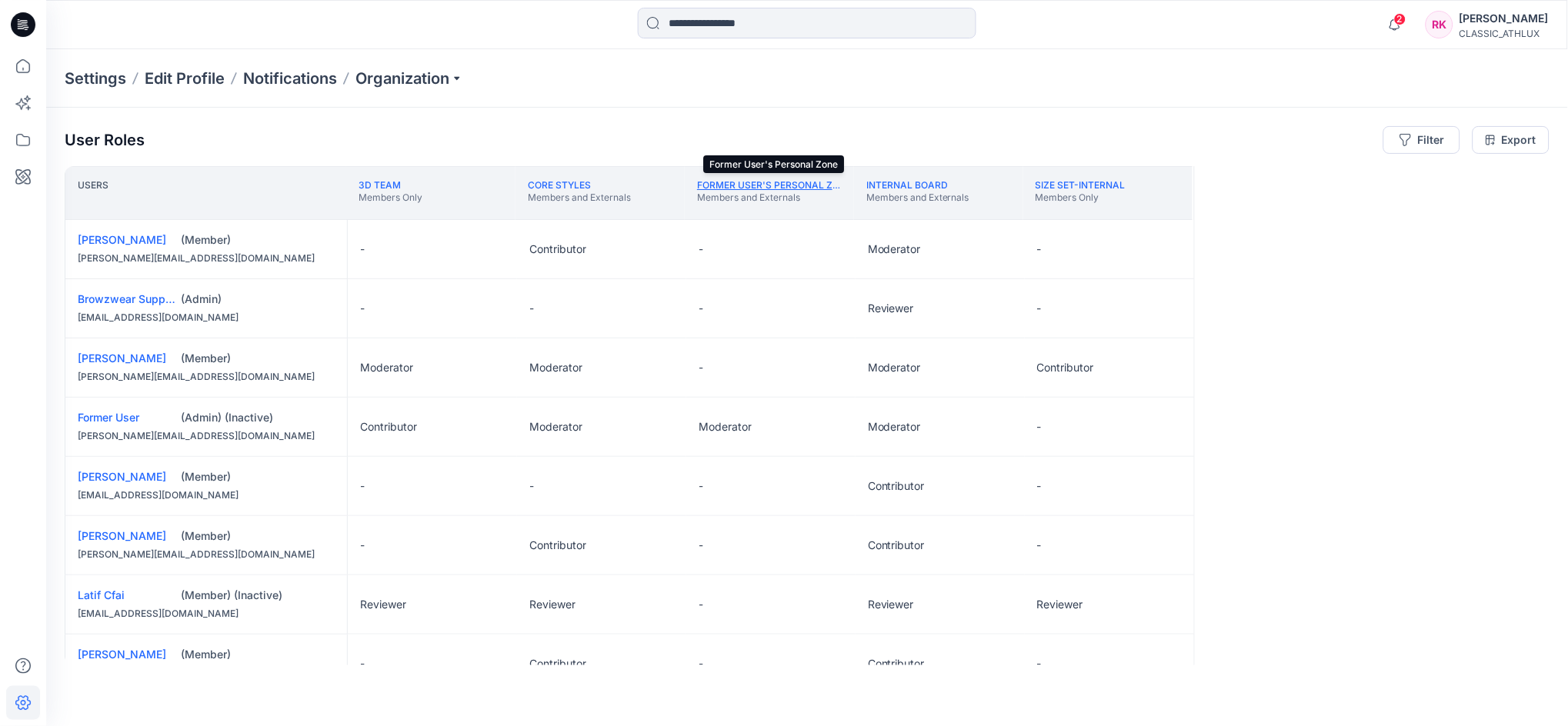
click at [777, 189] on link "Former User's Personal Zone" at bounding box center [774, 185] width 155 height 12
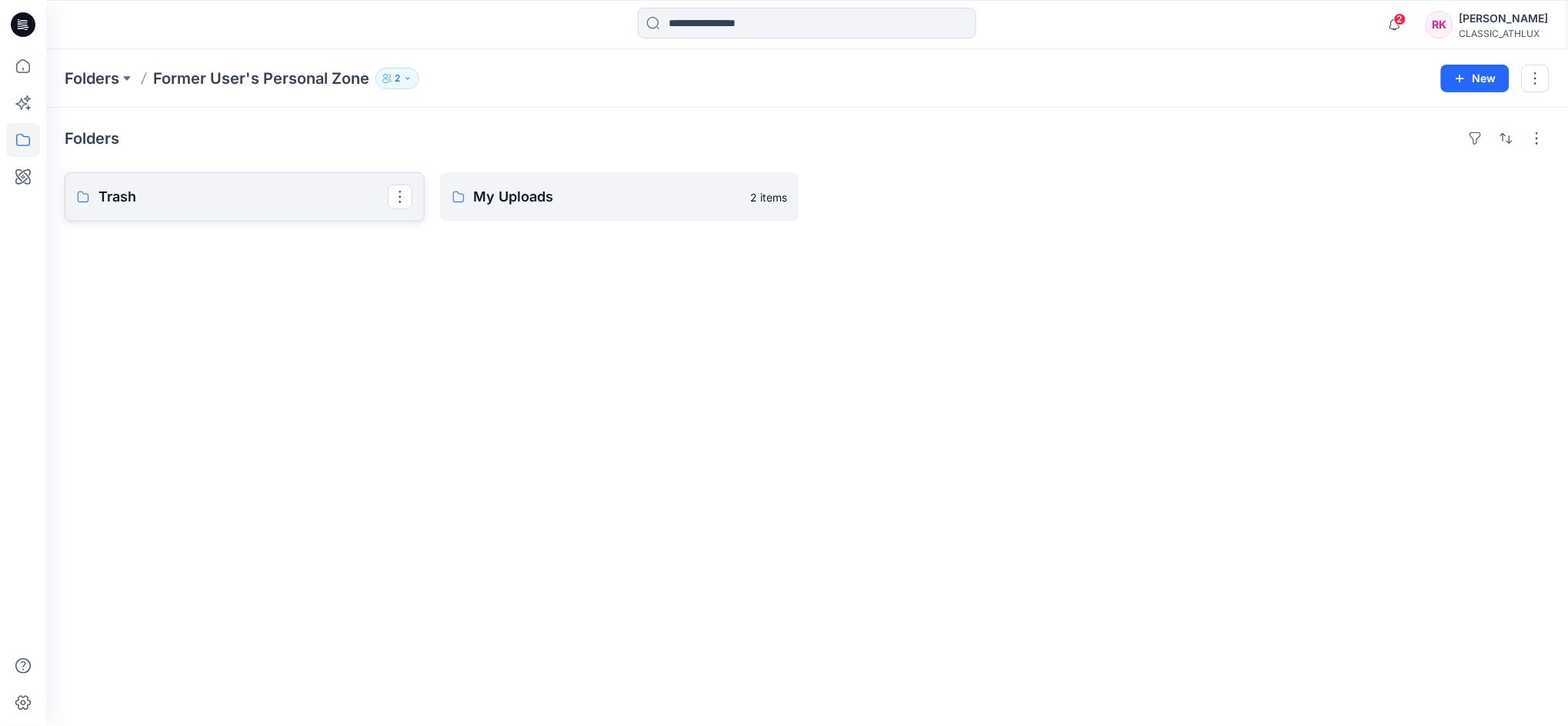
click at [341, 195] on p "Trash" at bounding box center [243, 197] width 289 height 22
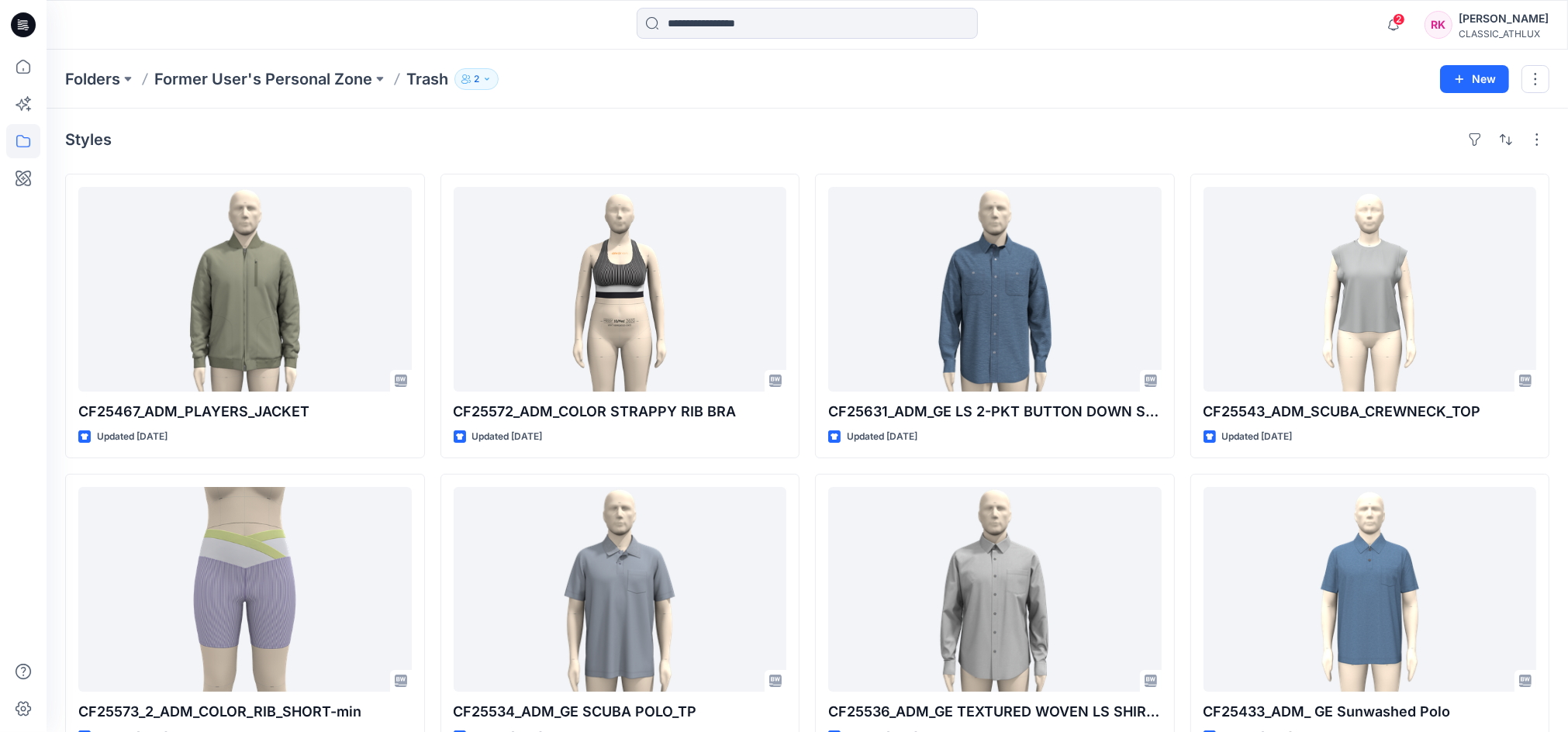
click at [472, 74] on button "2" at bounding box center [476, 79] width 44 height 22
click at [416, 103] on div "Folders Former User's Personal Zone Trash 2 Folder Access Members and Externals…" at bounding box center [807, 79] width 1521 height 59
click at [302, 82] on p "Former User's Personal Zone" at bounding box center [263, 79] width 218 height 22
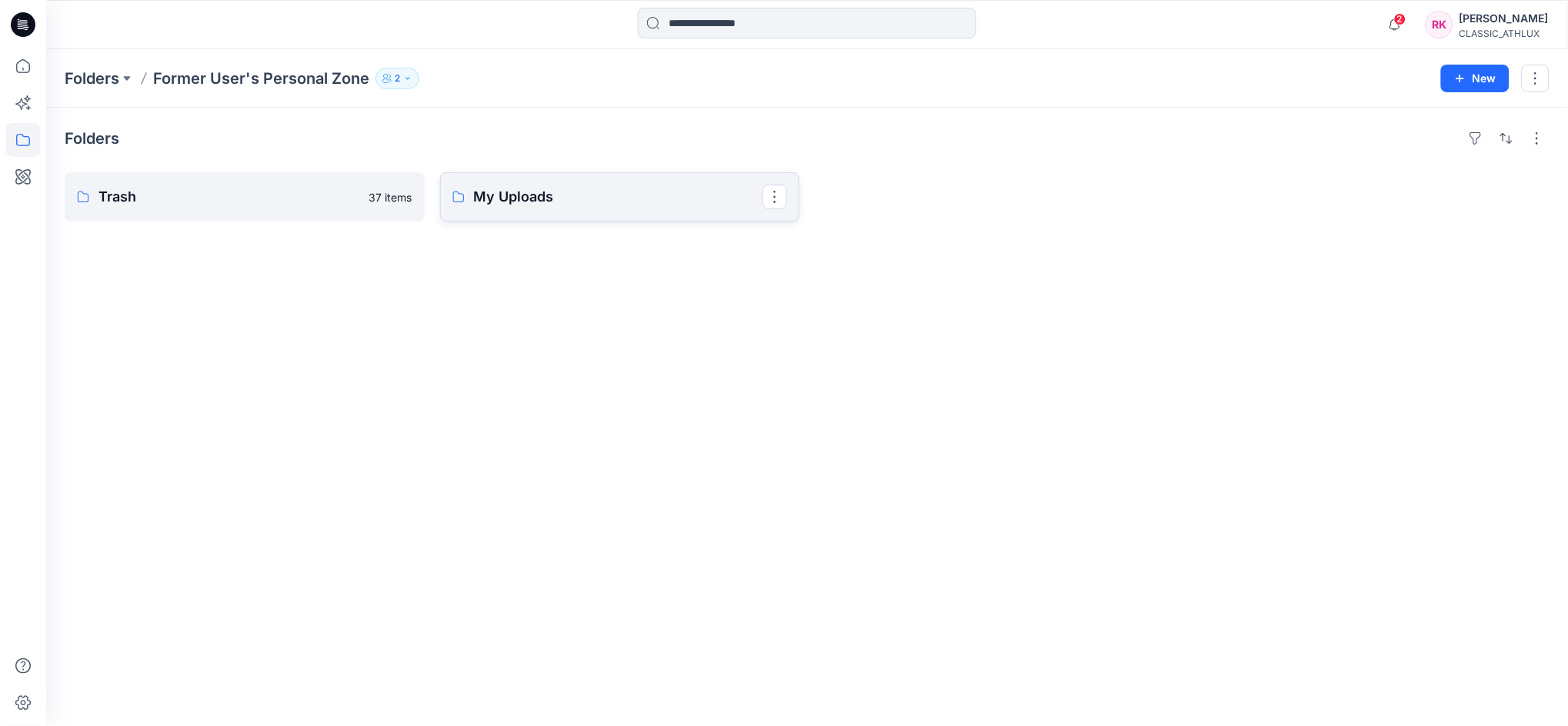
click at [633, 200] on p "My Uploads" at bounding box center [618, 197] width 289 height 22
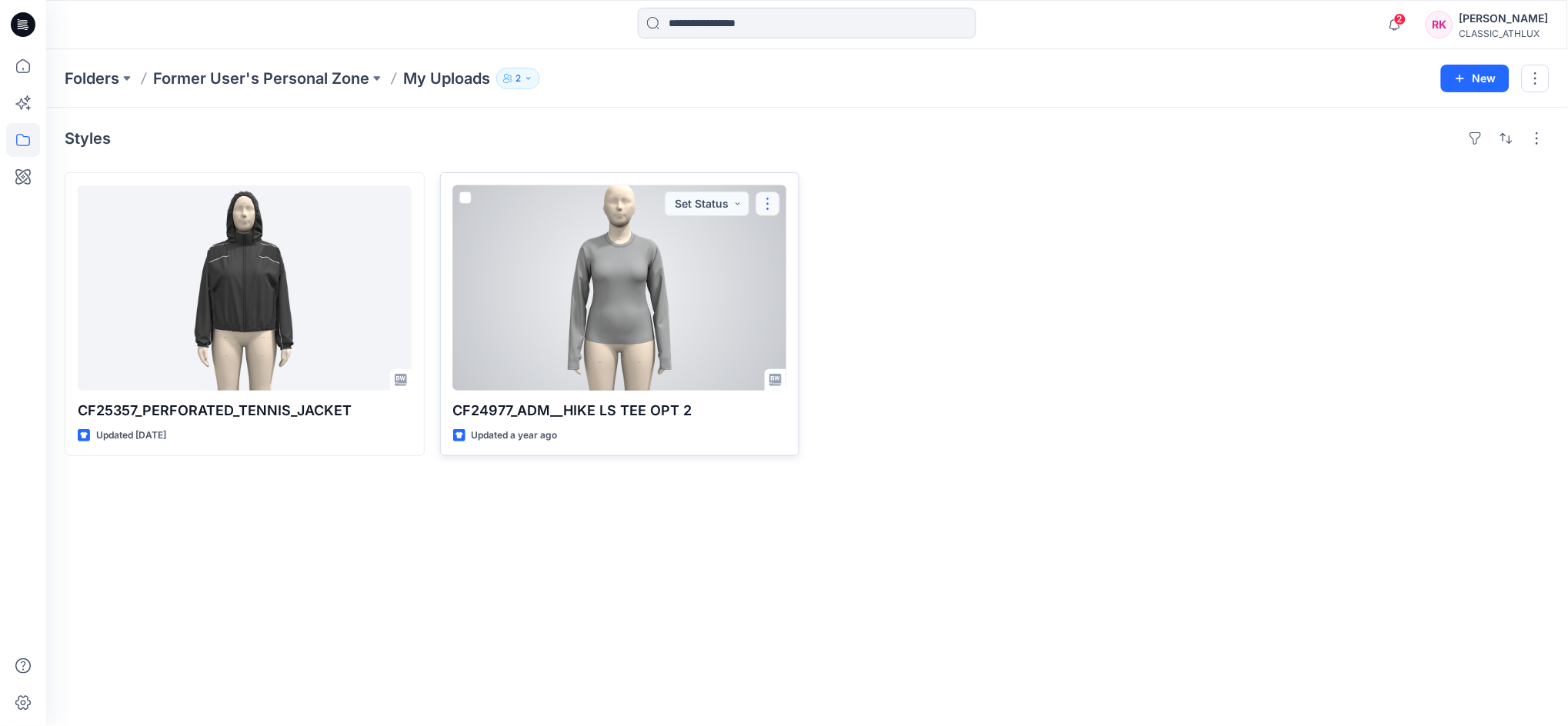
click at [774, 202] on button "button" at bounding box center [768, 204] width 25 height 25
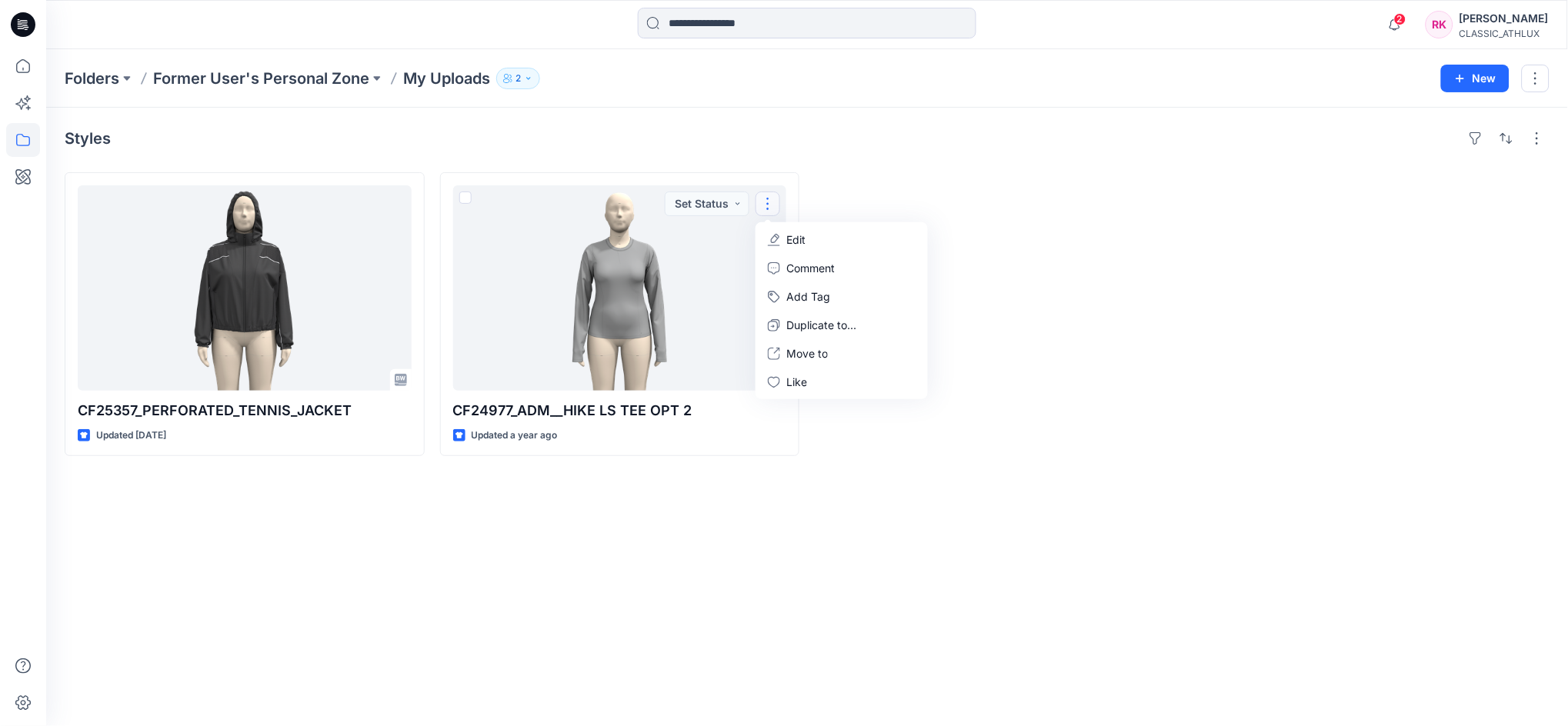
click at [1060, 237] on div at bounding box center [994, 314] width 360 height 284
click at [88, 76] on p "Folders" at bounding box center [92, 78] width 55 height 22
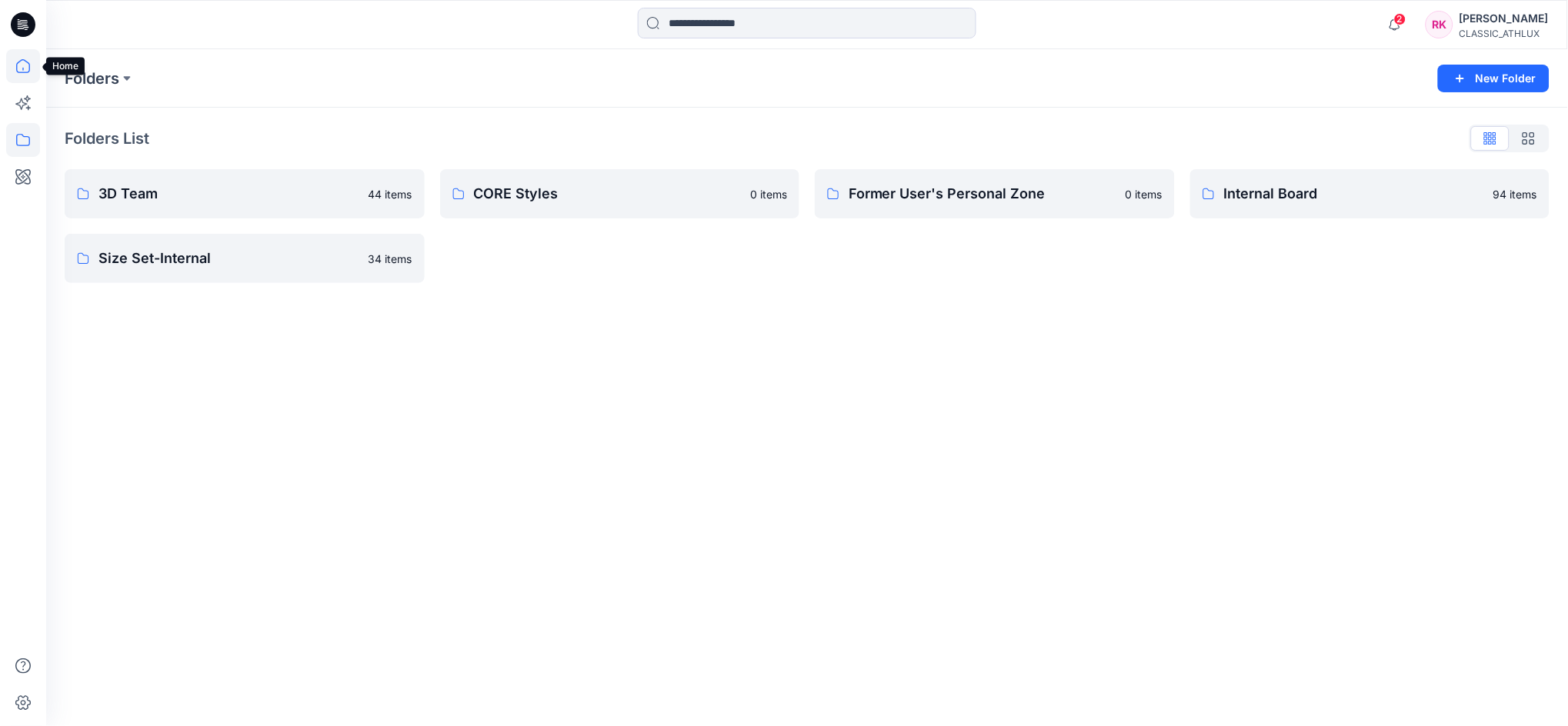
click at [9, 61] on icon at bounding box center [22, 66] width 34 height 34
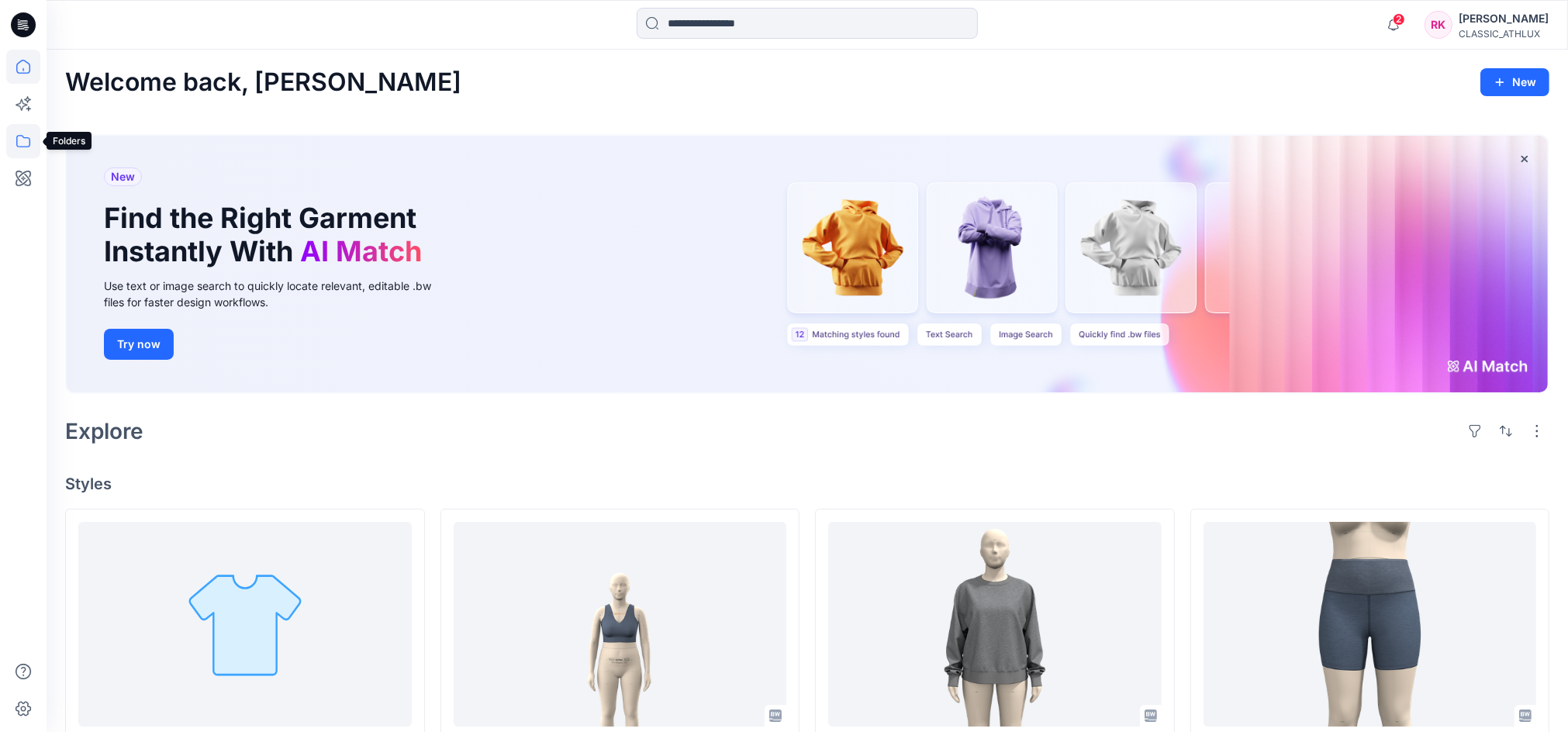
click at [20, 142] on icon at bounding box center [23, 141] width 34 height 34
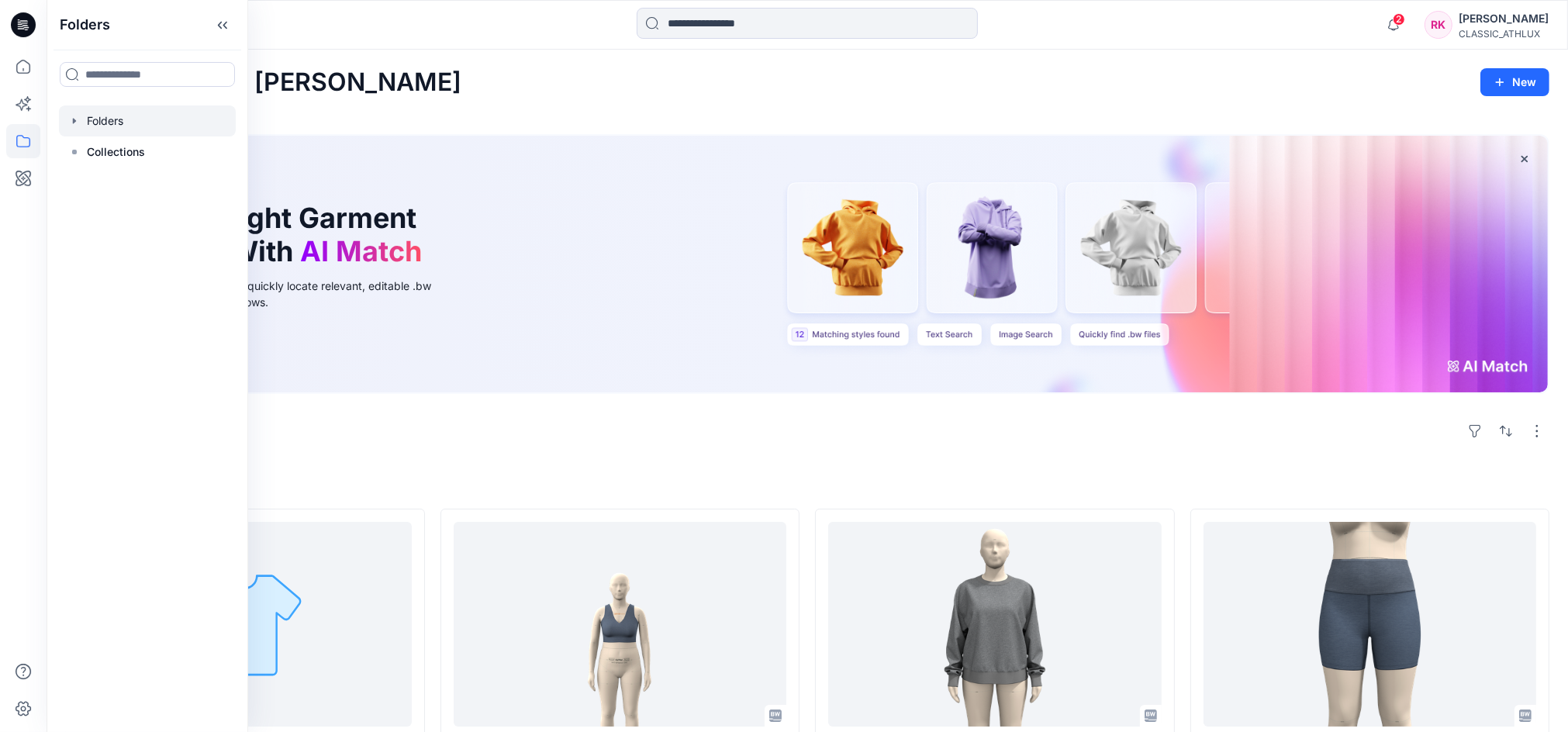
click at [116, 116] on div at bounding box center [147, 121] width 177 height 31
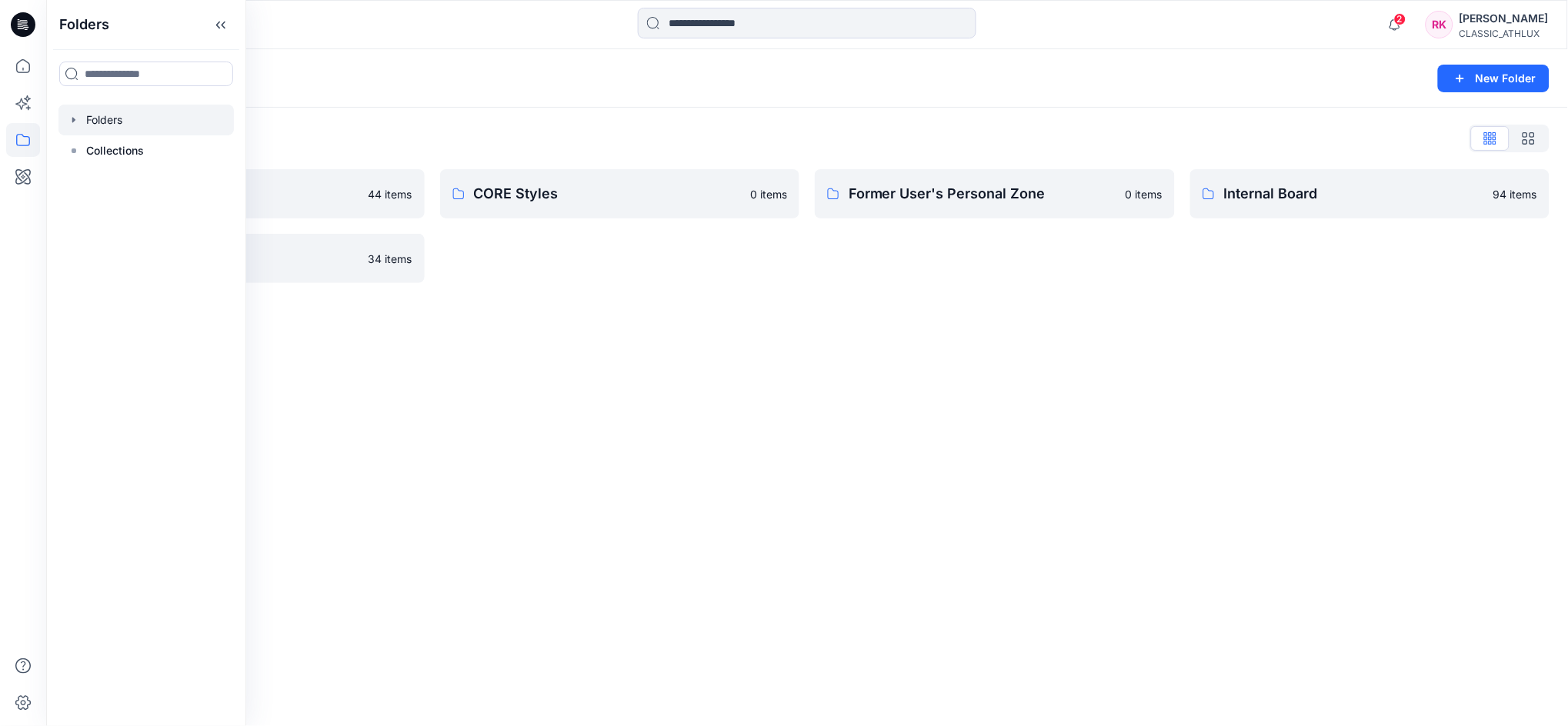
click at [892, 393] on div "Folders New Folder Folders List 3D Team 44 items Size Set-Internal 34 items COR…" at bounding box center [807, 387] width 1521 height 677
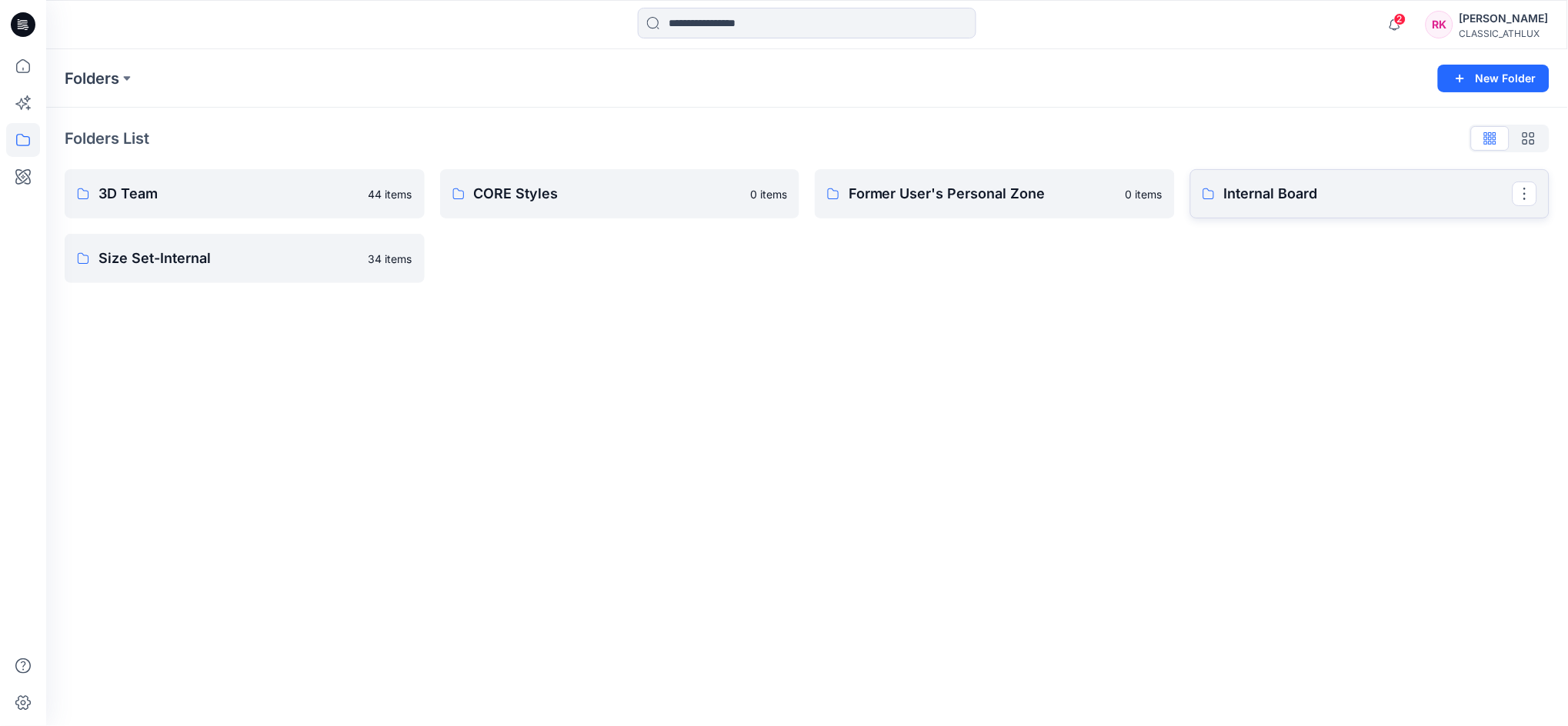
click at [1310, 192] on p "Internal Board" at bounding box center [1369, 194] width 289 height 22
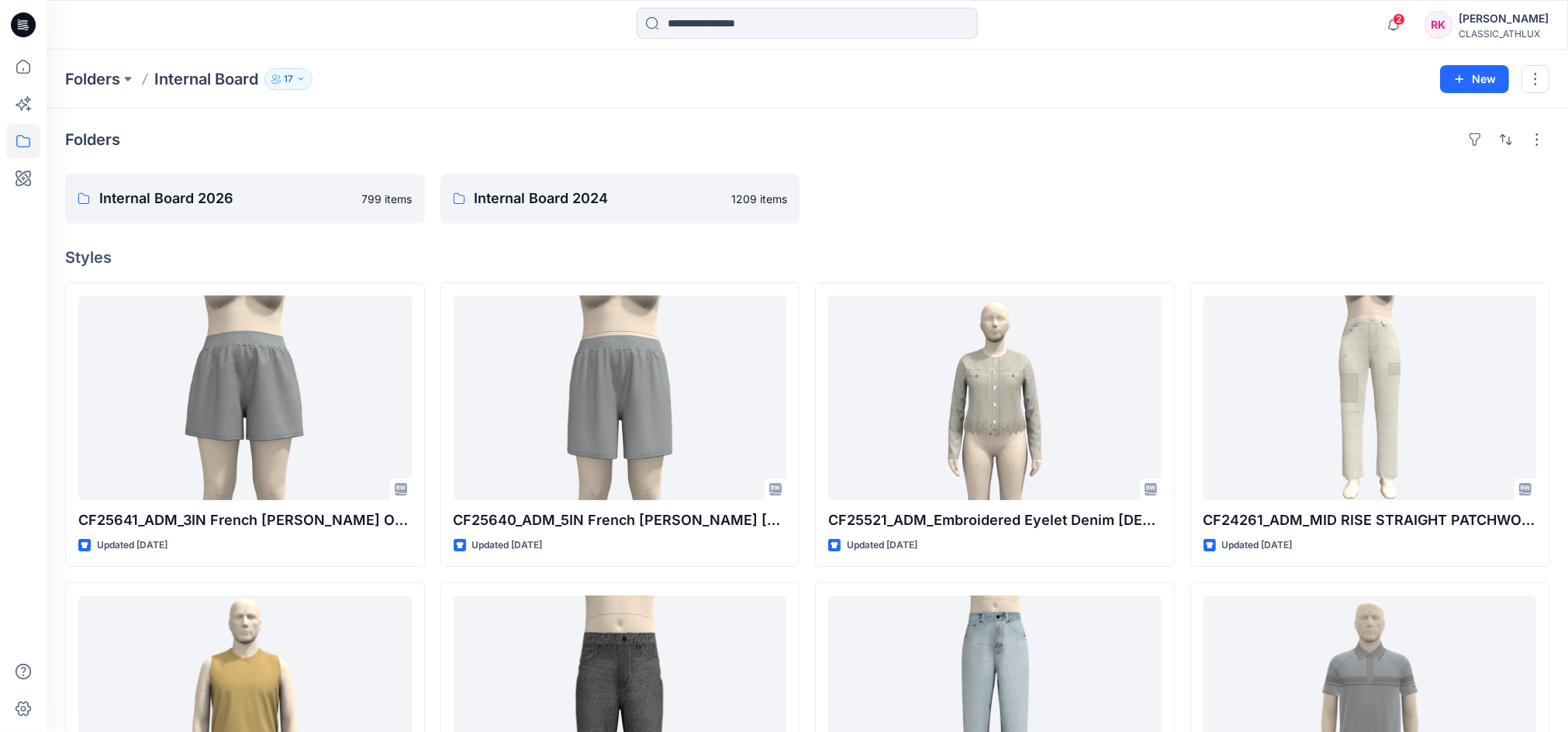
click at [293, 83] on p "17" at bounding box center [288, 79] width 9 height 17
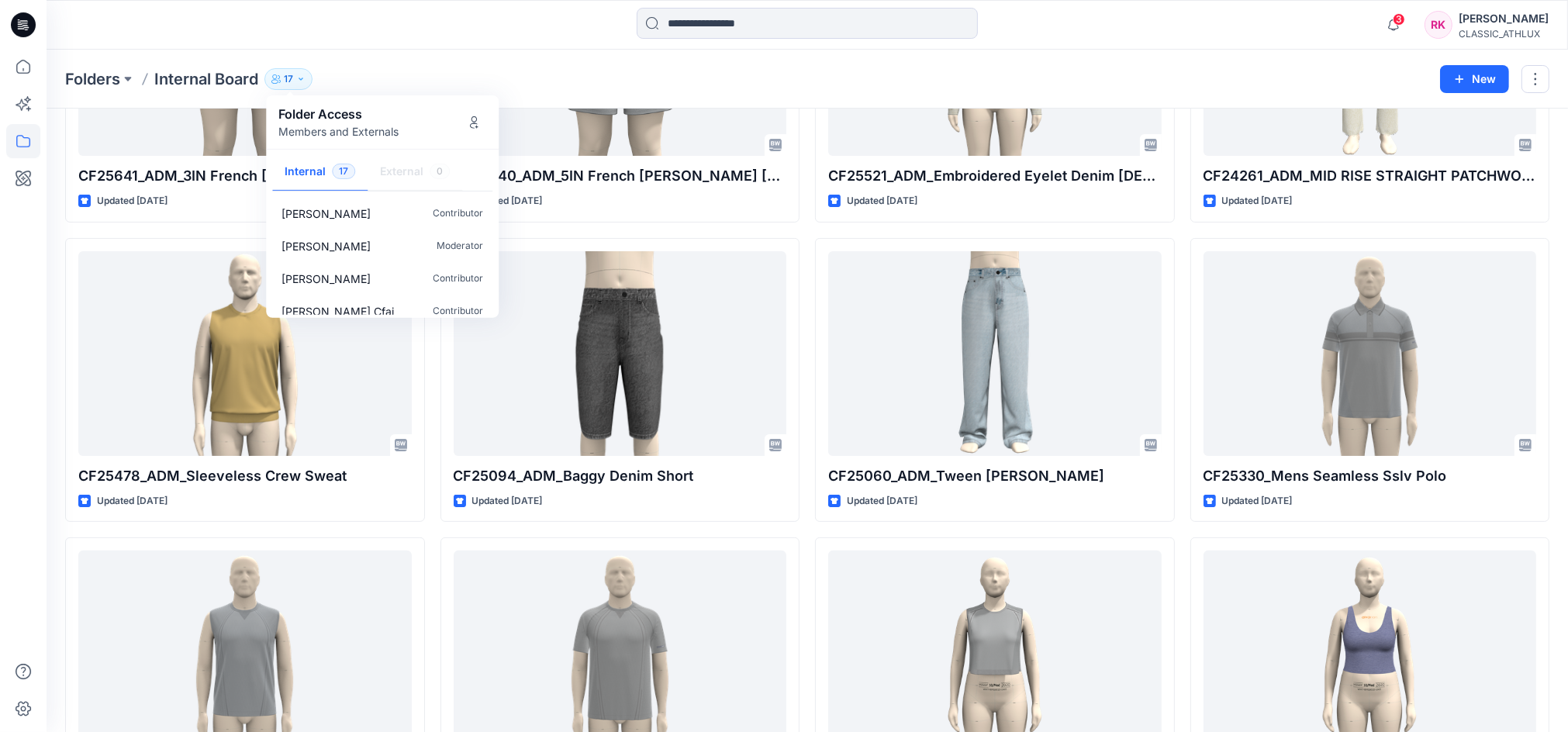
scroll to position [437, 0]
click at [1070, 58] on div "Folders Internal Board 17 Folder Access Members and Externals Internal 17 Exter…" at bounding box center [807, 79] width 1521 height 59
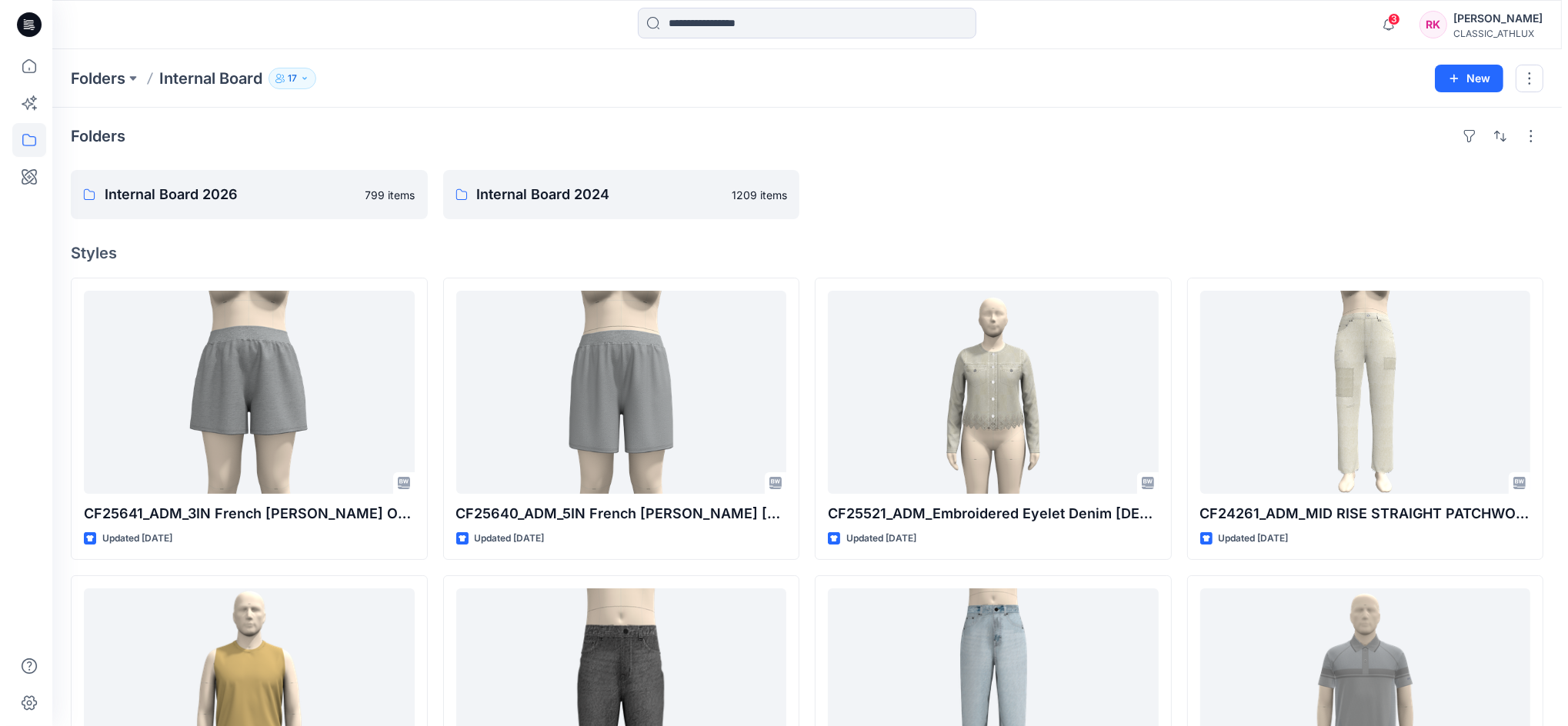
scroll to position [0, 0]
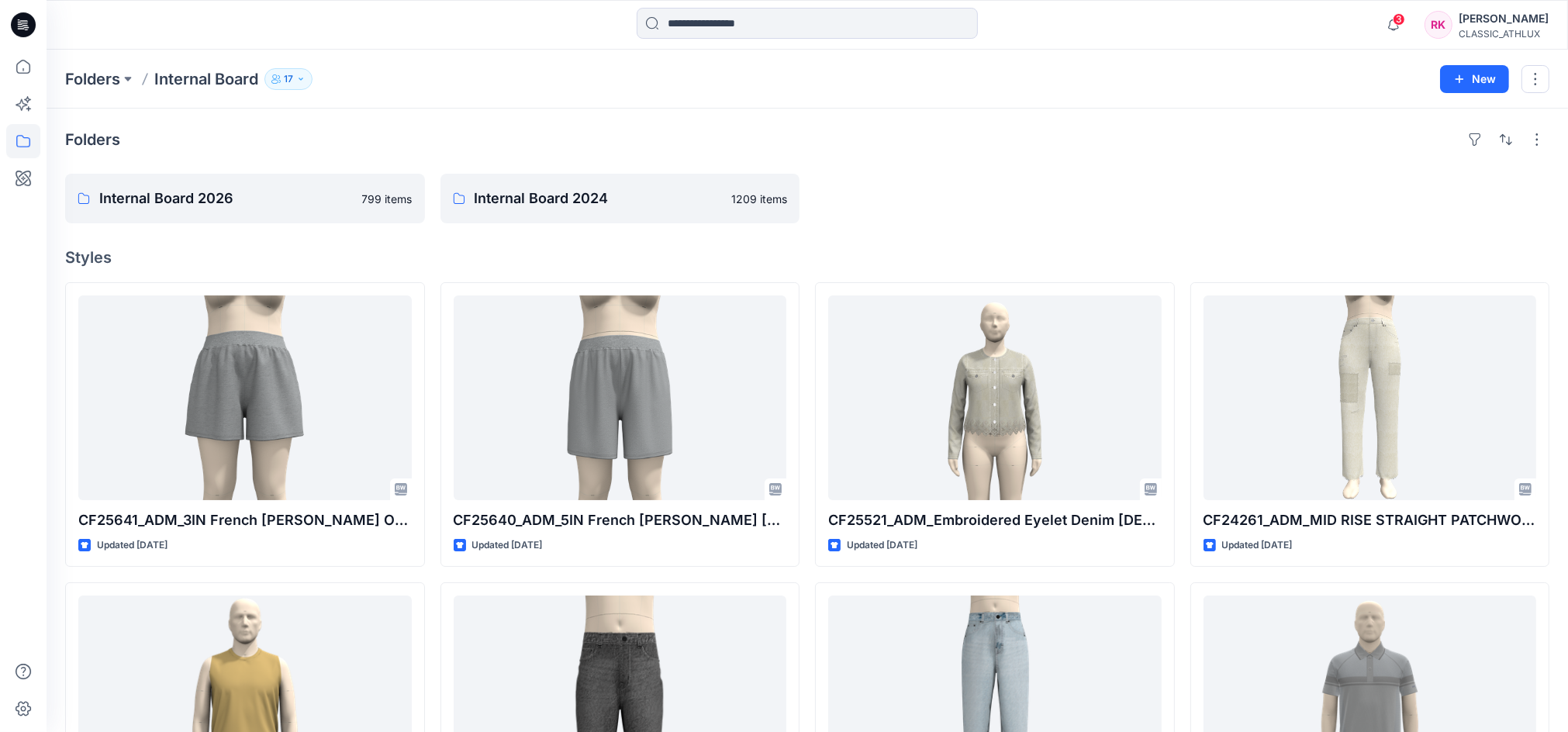
click at [1491, 29] on div "CLASSIC_ATHLUX" at bounding box center [1503, 34] width 90 height 12
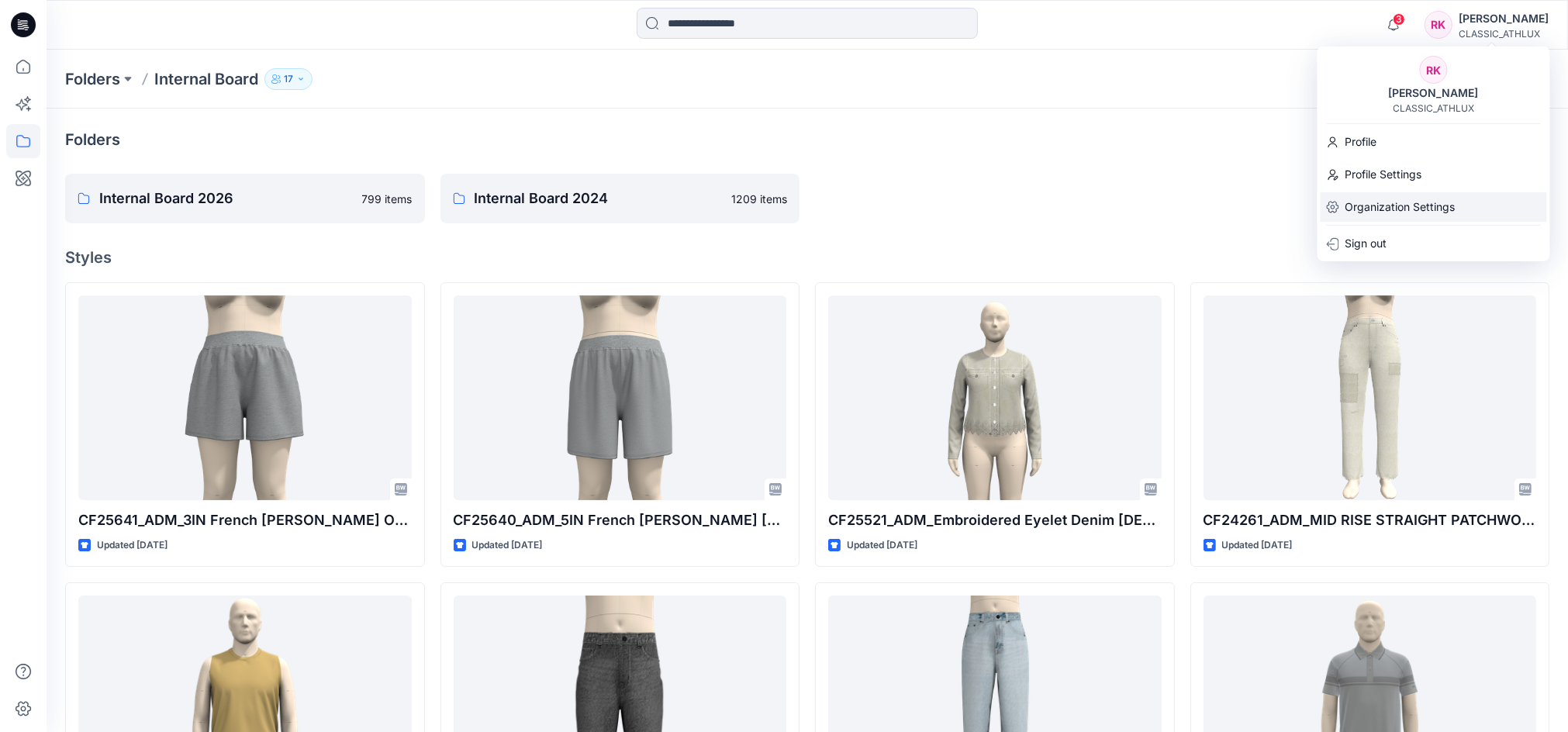
click at [1370, 206] on p "Organization Settings" at bounding box center [1400, 207] width 110 height 29
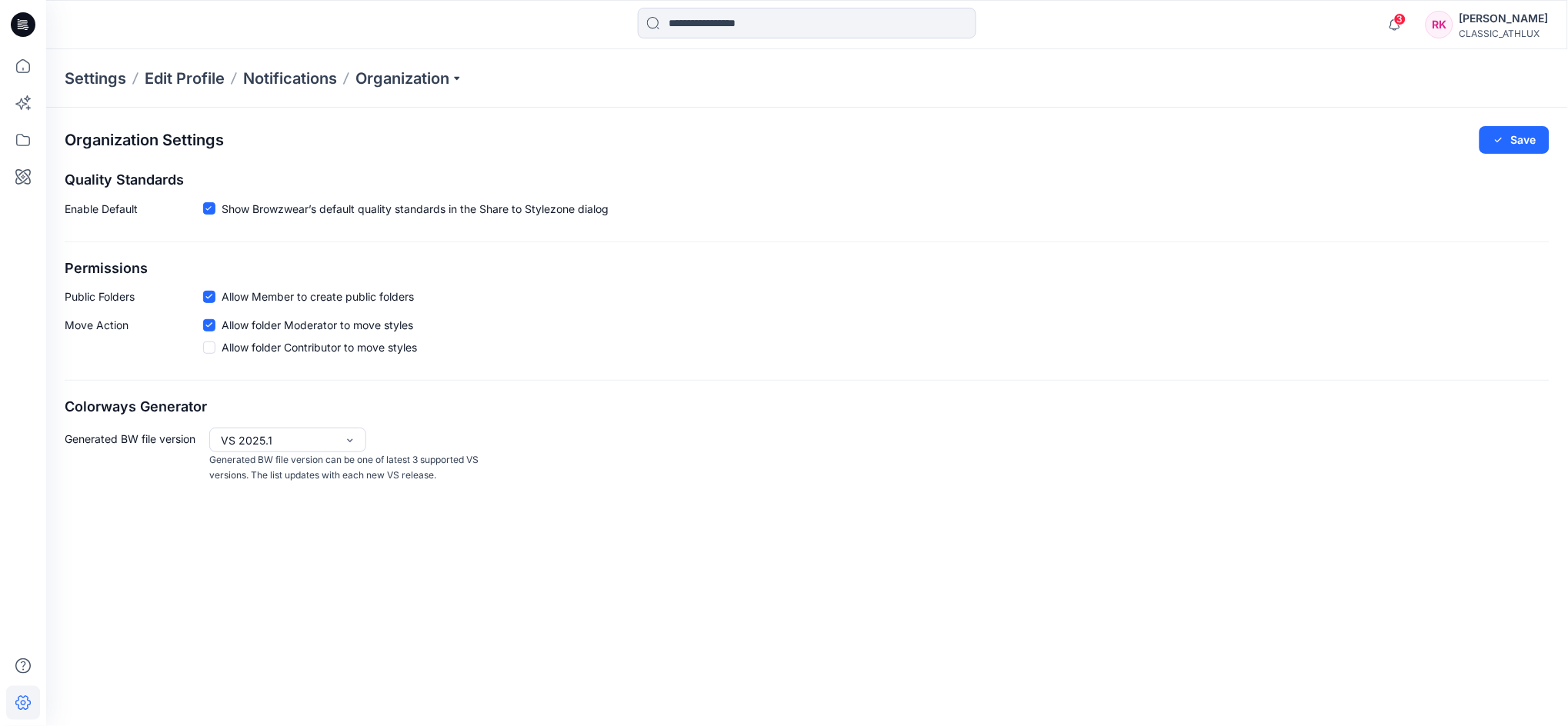
click at [1502, 20] on div "[PERSON_NAME]" at bounding box center [1503, 18] width 89 height 18
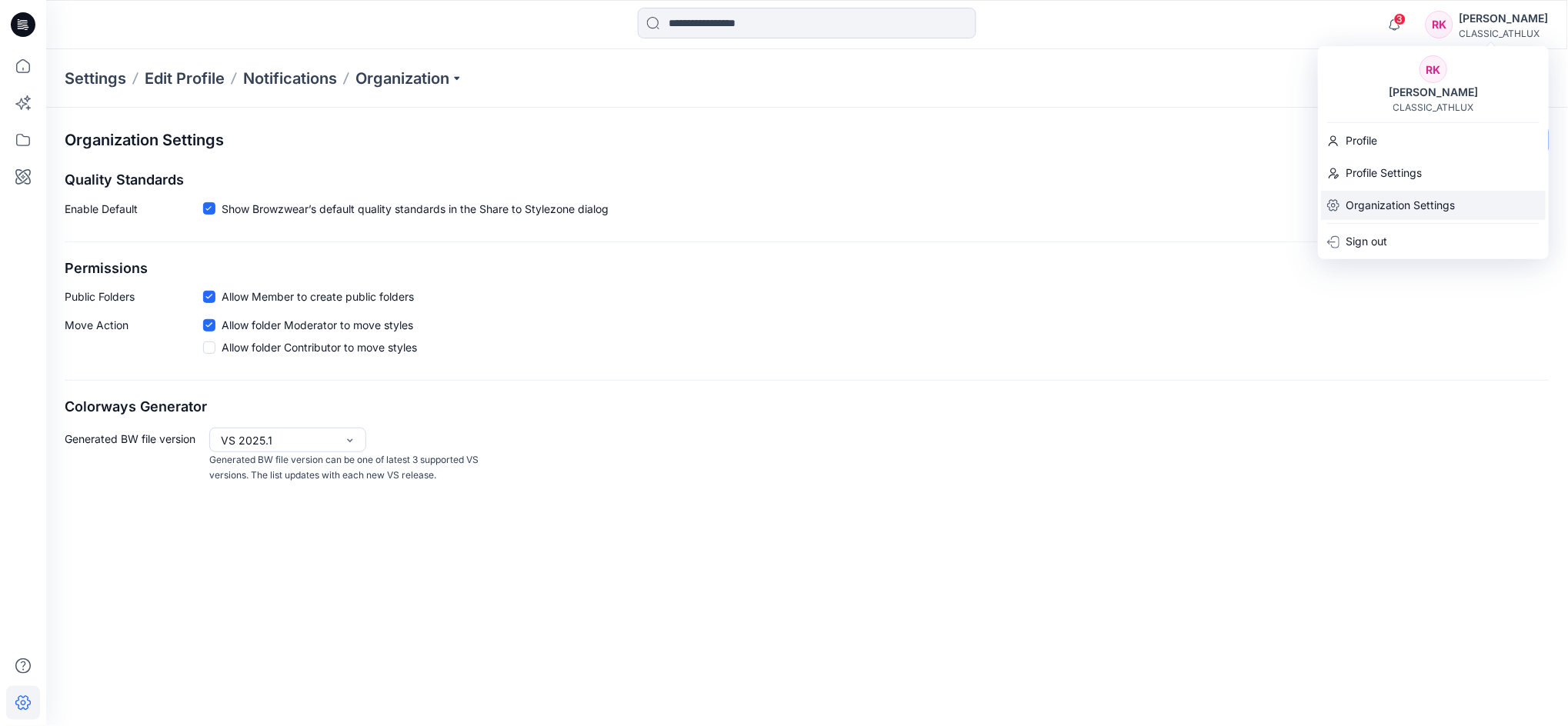
click at [1383, 205] on p "Organization Settings" at bounding box center [1399, 205] width 109 height 29
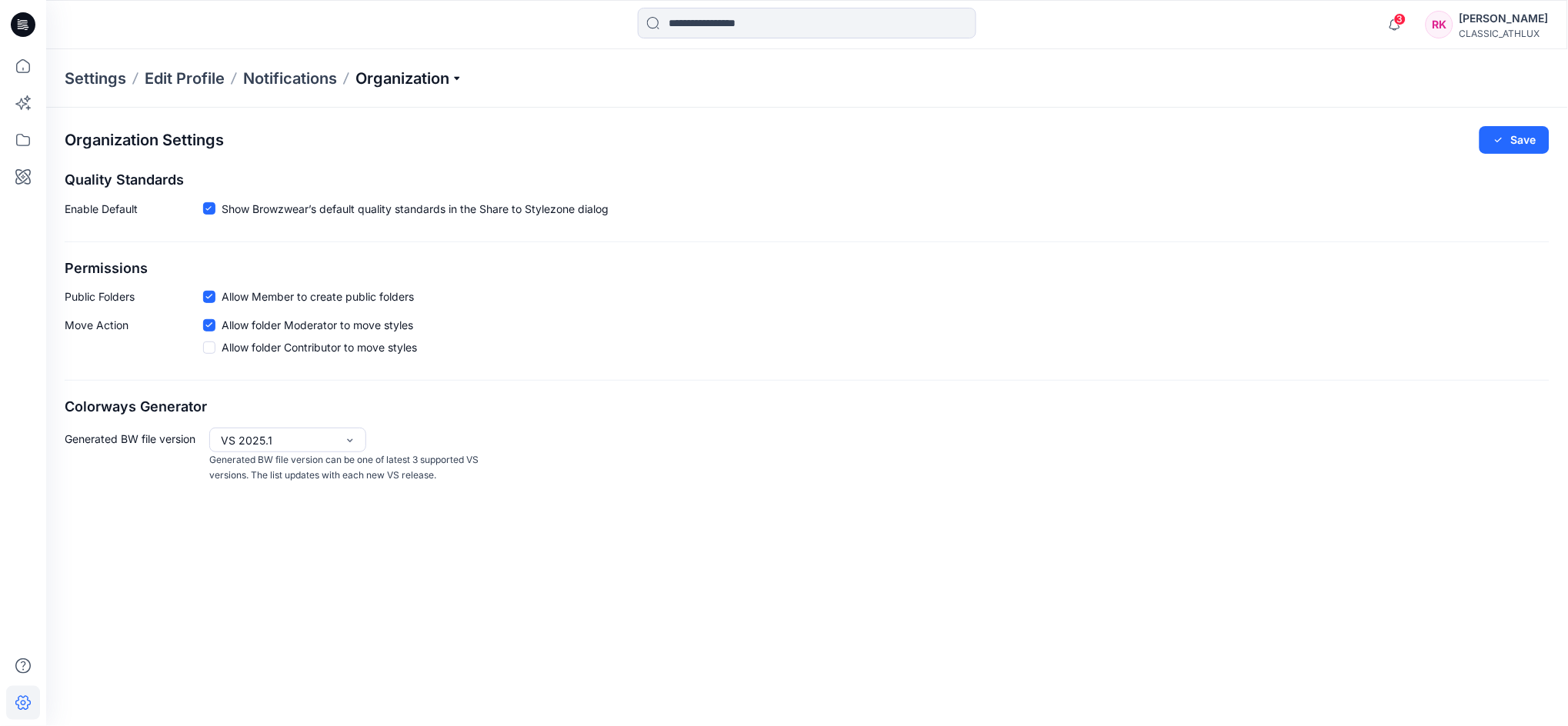
click at [421, 74] on p "Organization" at bounding box center [410, 78] width 108 height 22
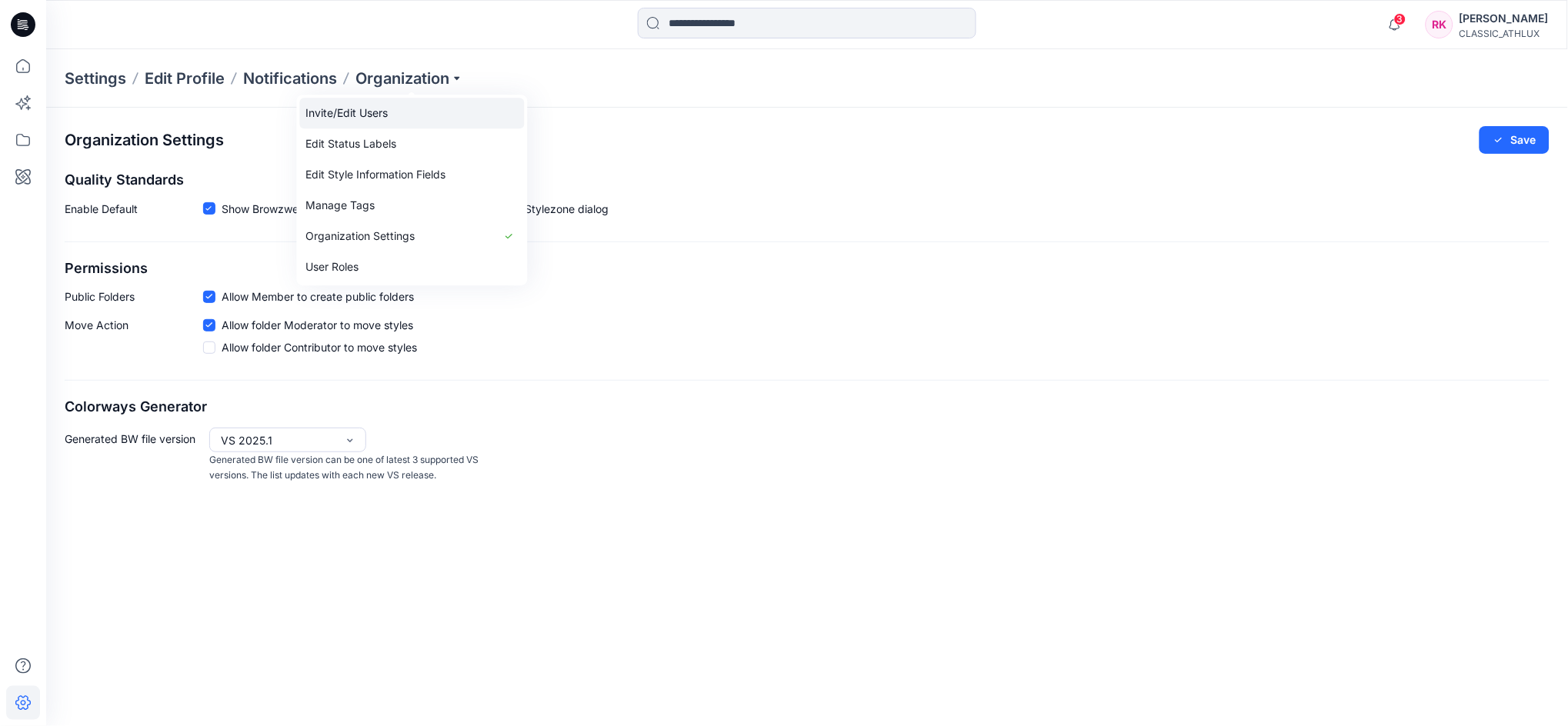
click at [377, 114] on link "Invite/Edit Users" at bounding box center [412, 113] width 224 height 31
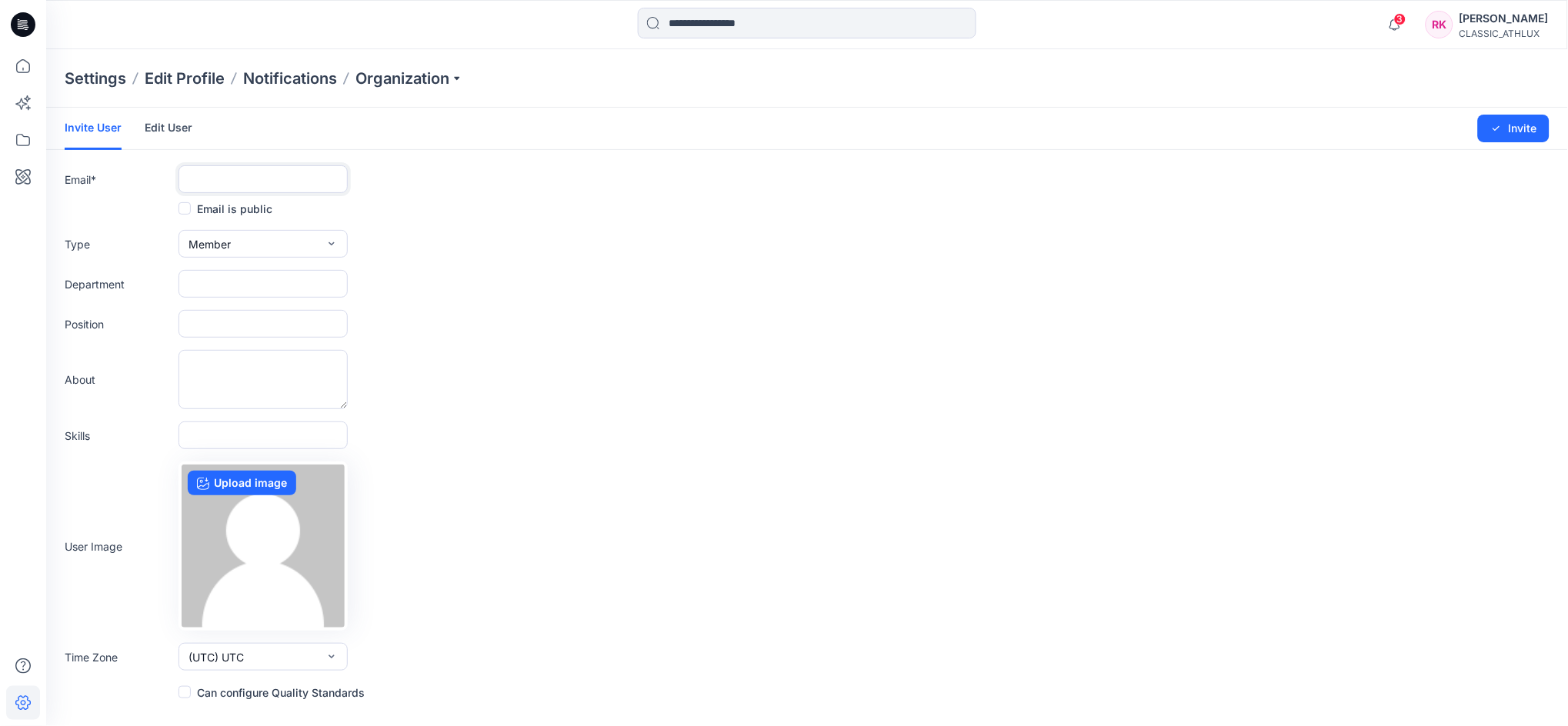
click at [275, 183] on input "text" at bounding box center [263, 179] width 170 height 27
paste input "**********"
type input "**********"
click at [231, 282] on input "text" at bounding box center [263, 283] width 170 height 27
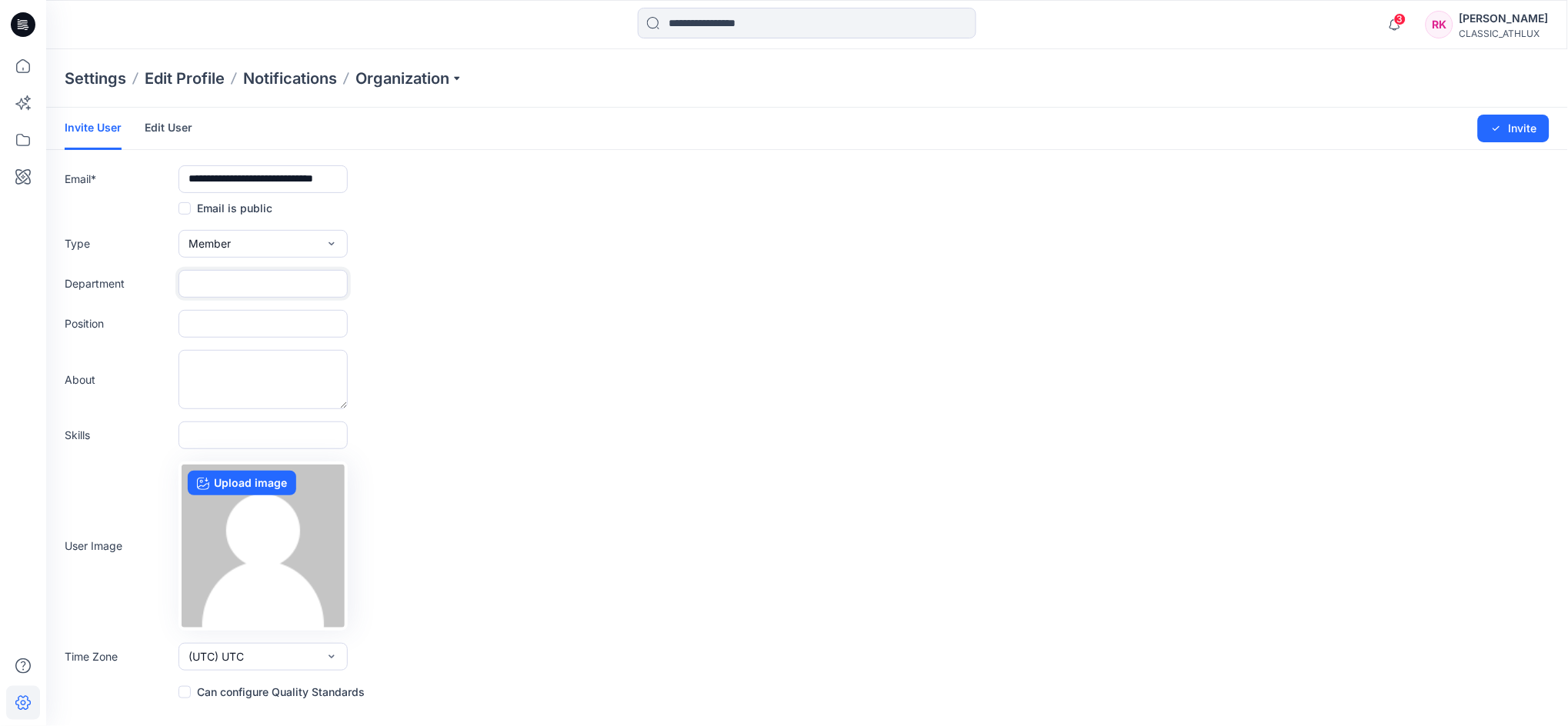
scroll to position [0, 0]
click at [326, 242] on icon "button" at bounding box center [332, 243] width 12 height 12
click at [537, 238] on div "Type Member External Member Admin" at bounding box center [807, 243] width 1485 height 27
click at [222, 285] on input "text" at bounding box center [263, 283] width 170 height 27
type input "**********"
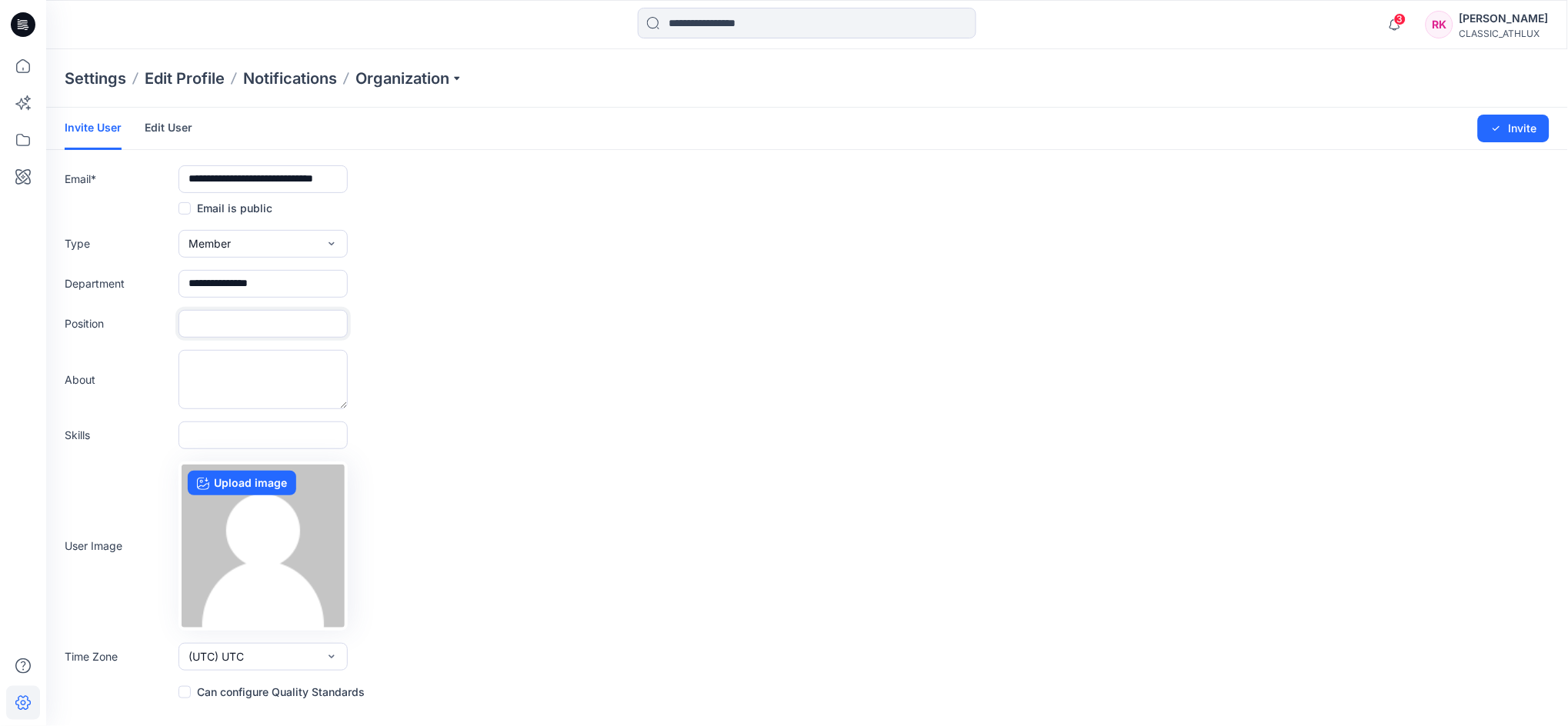
click at [217, 316] on input "text" at bounding box center [263, 323] width 170 height 27
type input "********"
click at [317, 350] on textarea at bounding box center [263, 379] width 170 height 59
click at [258, 435] on input "text" at bounding box center [263, 434] width 170 height 27
drag, startPoint x: 302, startPoint y: 688, endPoint x: 414, endPoint y: 685, distance: 112.0
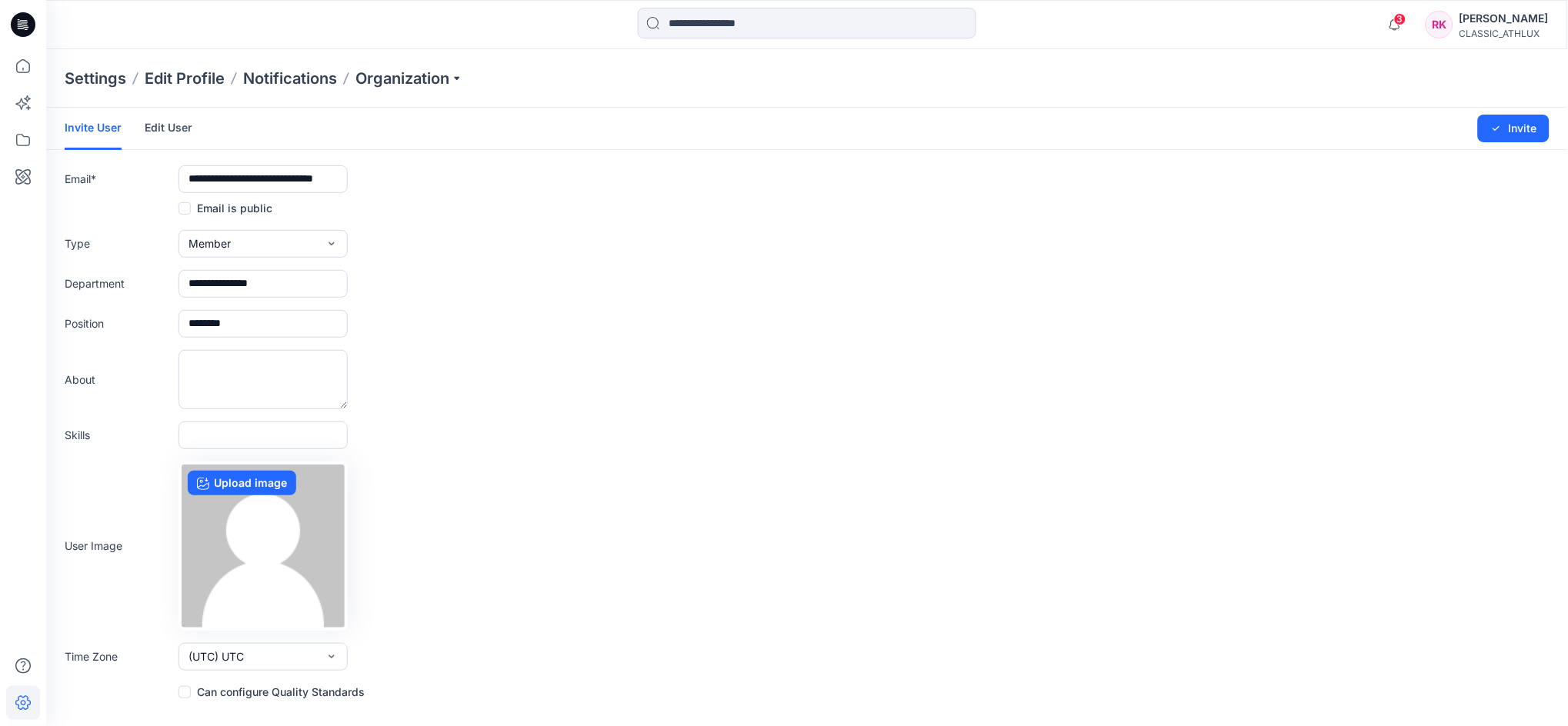
click at [302, 688] on label "Can configure Quality Standards" at bounding box center [272, 692] width 186 height 18
click at [1520, 120] on button "Invite" at bounding box center [1513, 128] width 71 height 27
